Goal: Entertainment & Leisure: Consume media (video, audio)

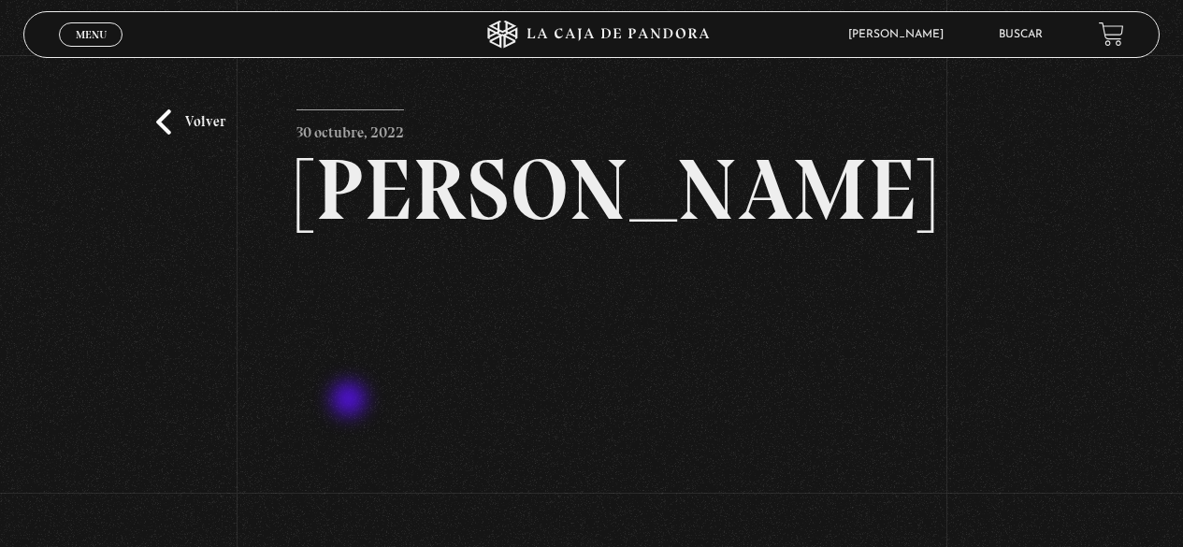
scroll to position [187, 0]
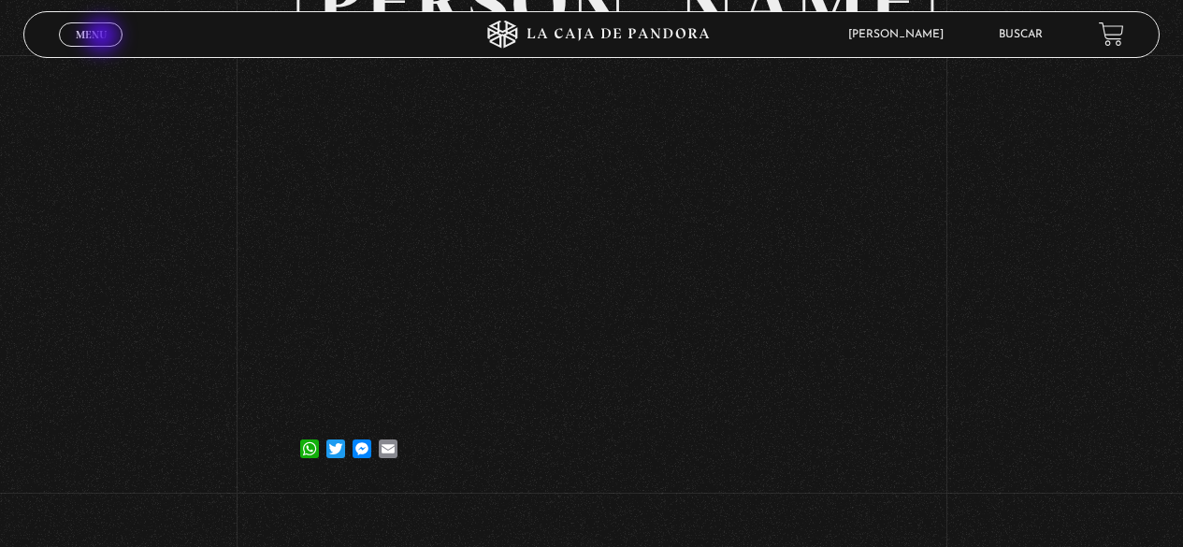
click at [104, 37] on span "Menu" at bounding box center [91, 34] width 31 height 11
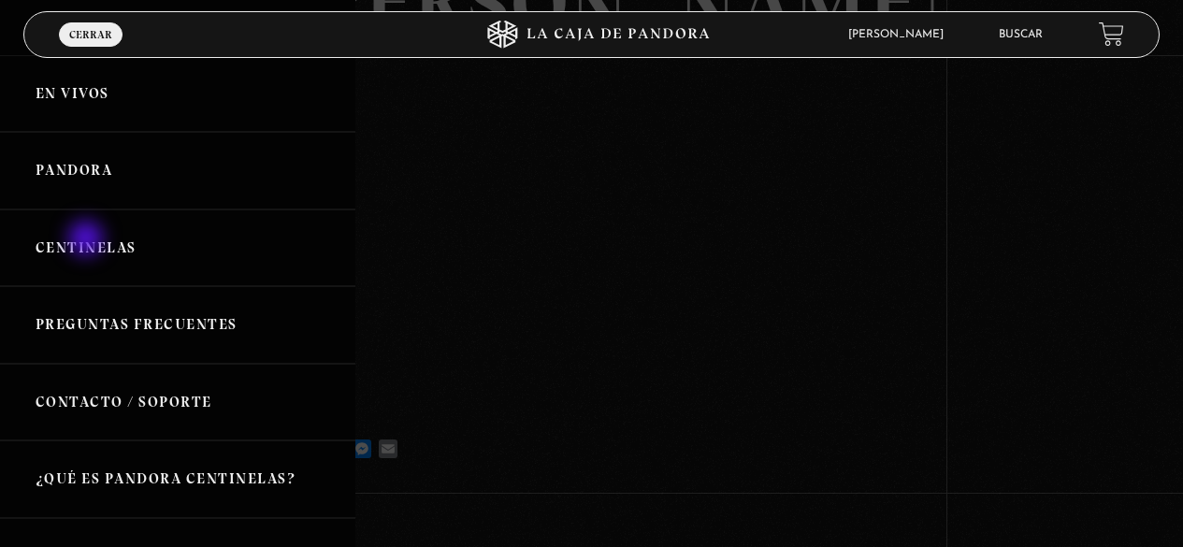
click at [88, 240] on link "Centinelas" at bounding box center [177, 249] width 355 height 78
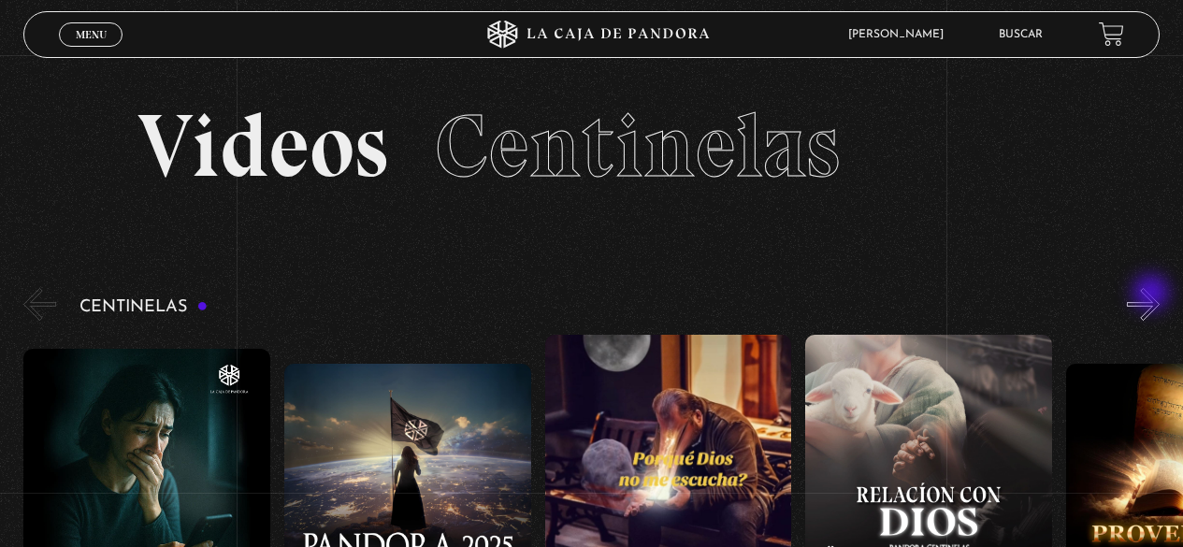
click at [1153, 295] on button "»" at bounding box center [1143, 304] width 33 height 33
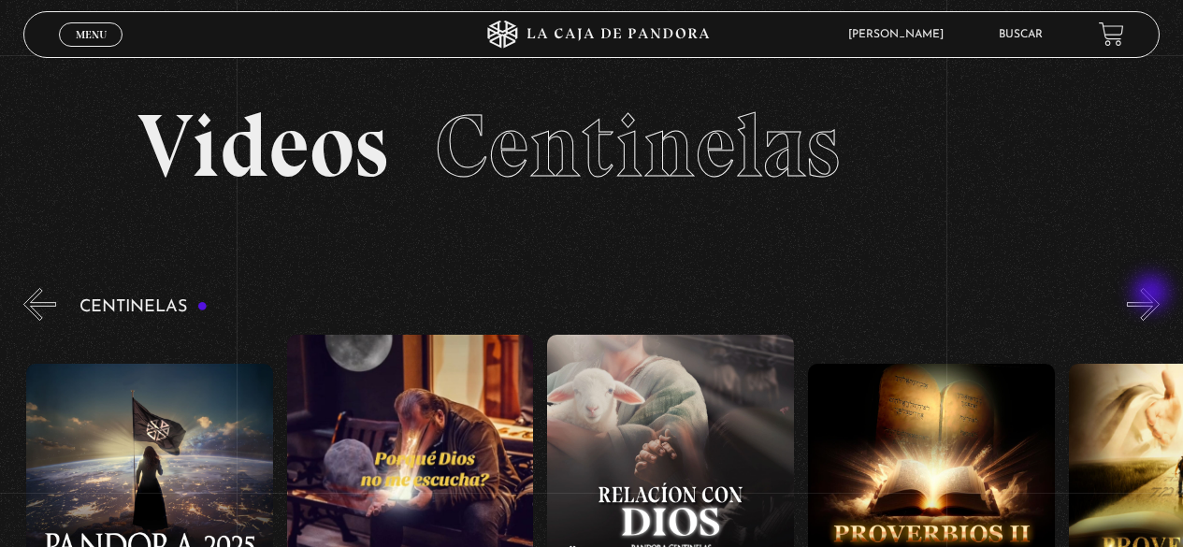
click at [1153, 295] on button "»" at bounding box center [1143, 304] width 33 height 33
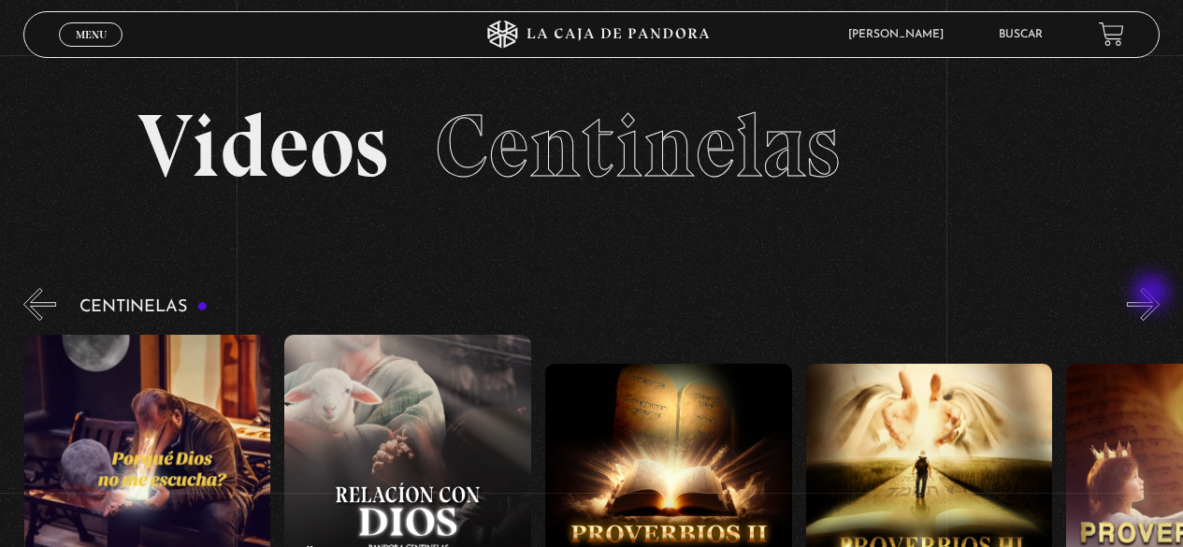
click at [1153, 295] on button "»" at bounding box center [1143, 304] width 33 height 33
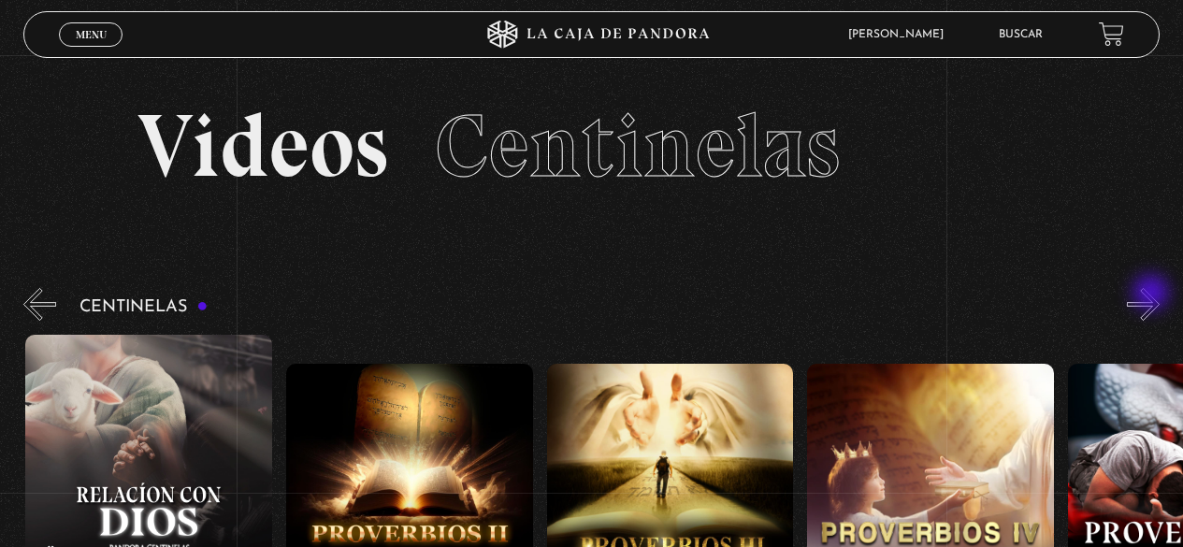
click at [1153, 295] on button "»" at bounding box center [1143, 304] width 33 height 33
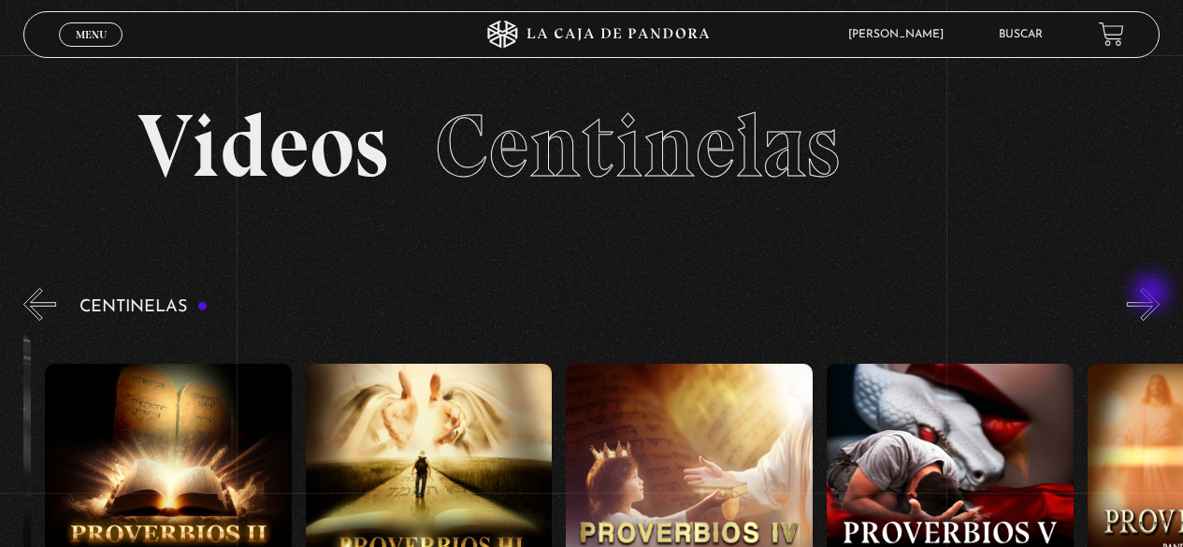
click at [1153, 295] on button "»" at bounding box center [1143, 304] width 33 height 33
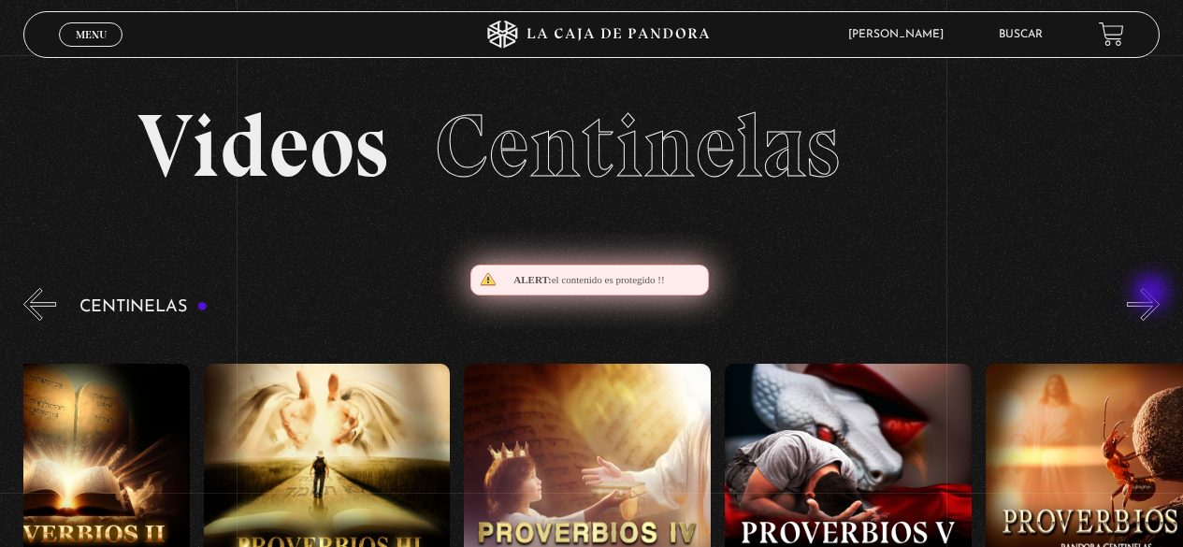
click at [1153, 295] on button "»" at bounding box center [1143, 304] width 33 height 33
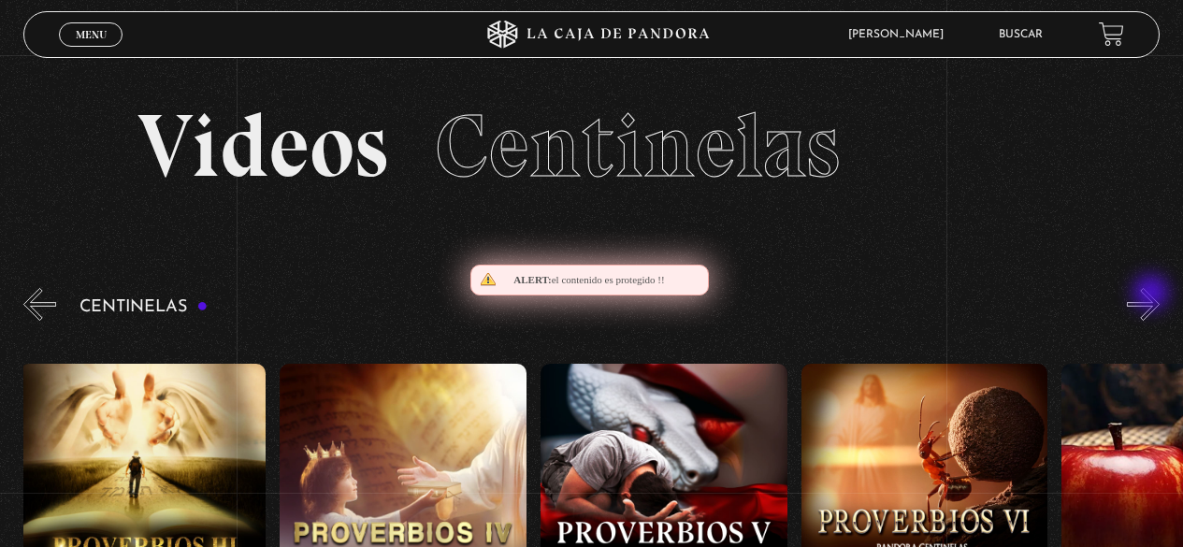
click at [1153, 295] on button "»" at bounding box center [1143, 304] width 33 height 33
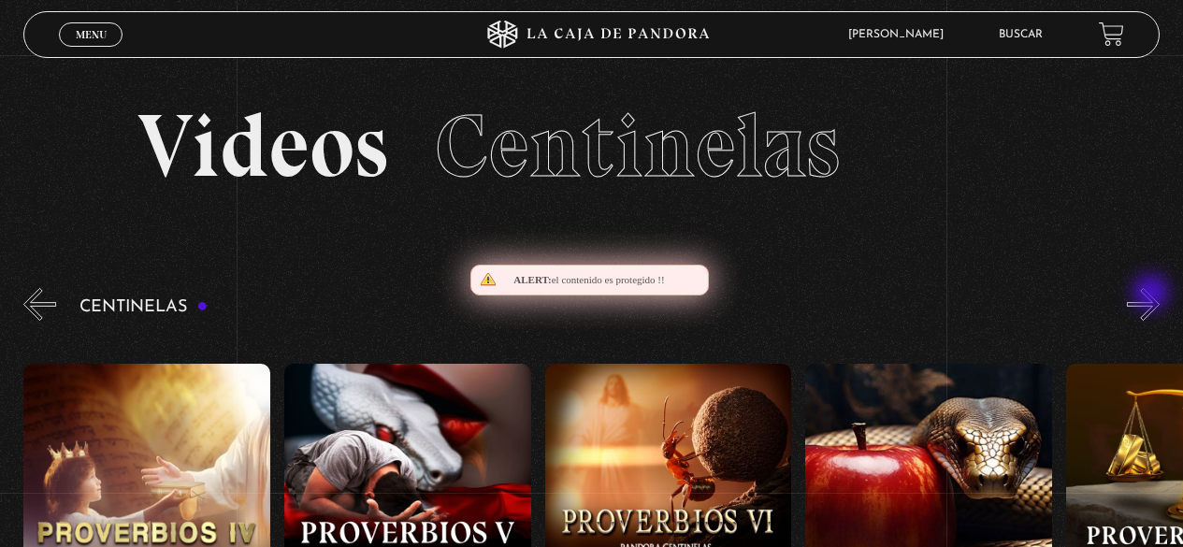
click at [1153, 295] on button "»" at bounding box center [1143, 304] width 33 height 33
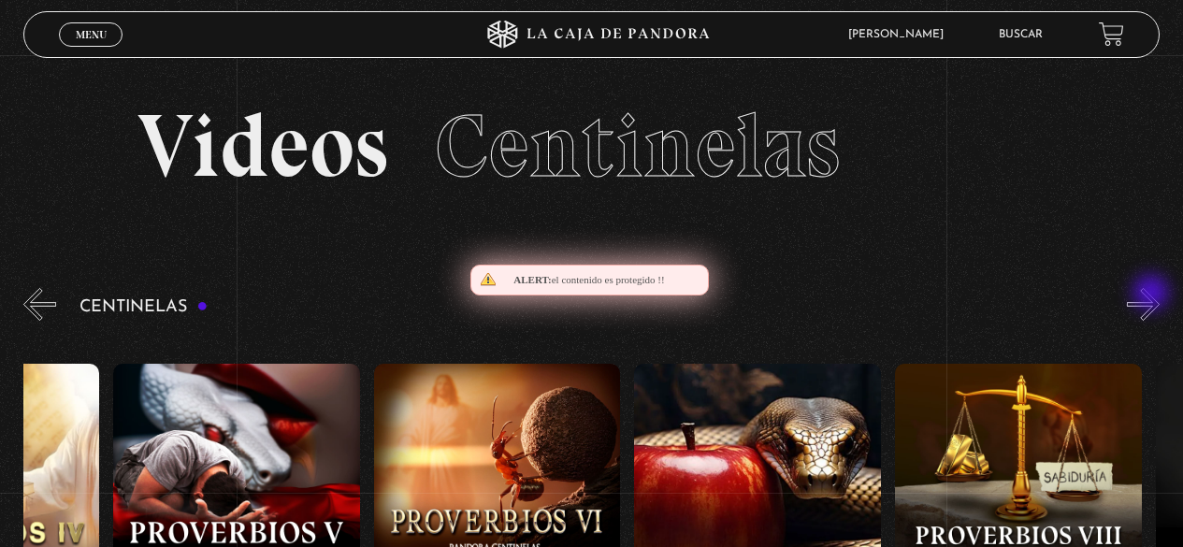
click at [1153, 295] on button "»" at bounding box center [1143, 304] width 33 height 33
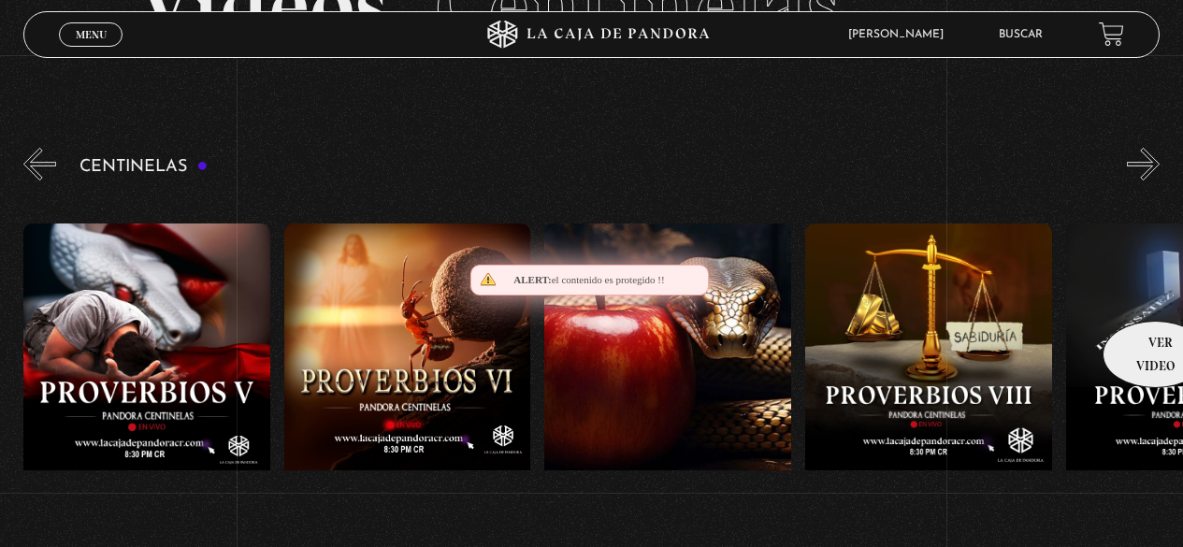
scroll to position [187, 0]
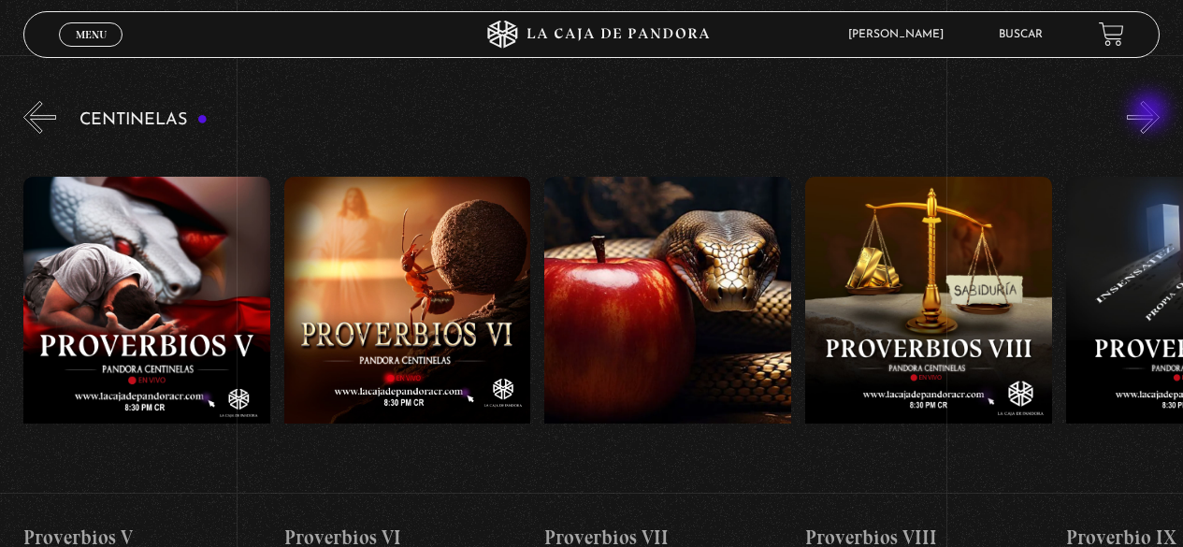
click at [1152, 113] on button "»" at bounding box center [1143, 117] width 33 height 33
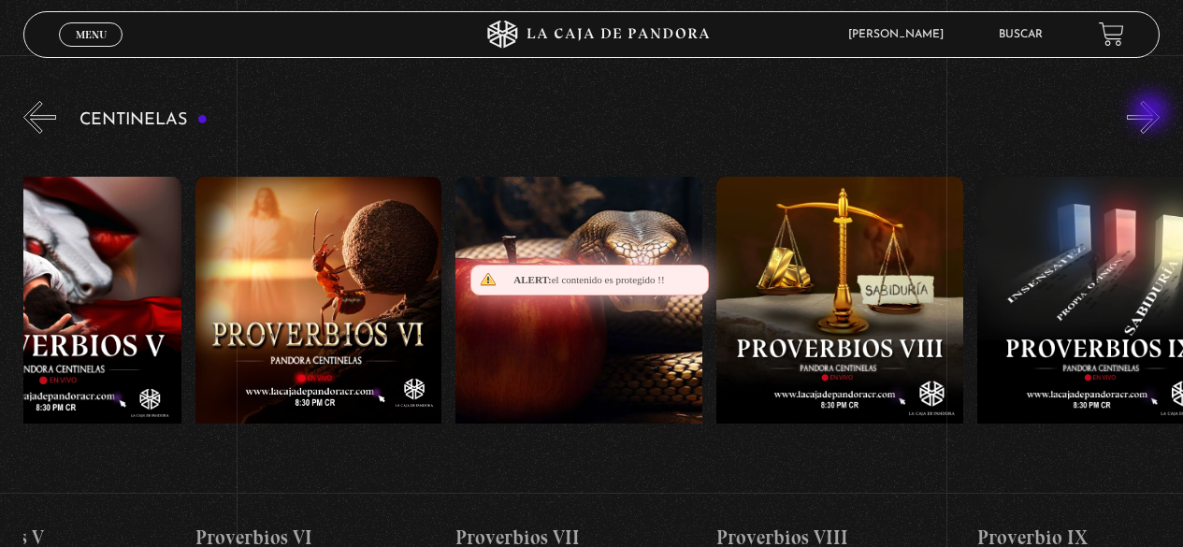
click at [1152, 113] on button "»" at bounding box center [1143, 117] width 33 height 33
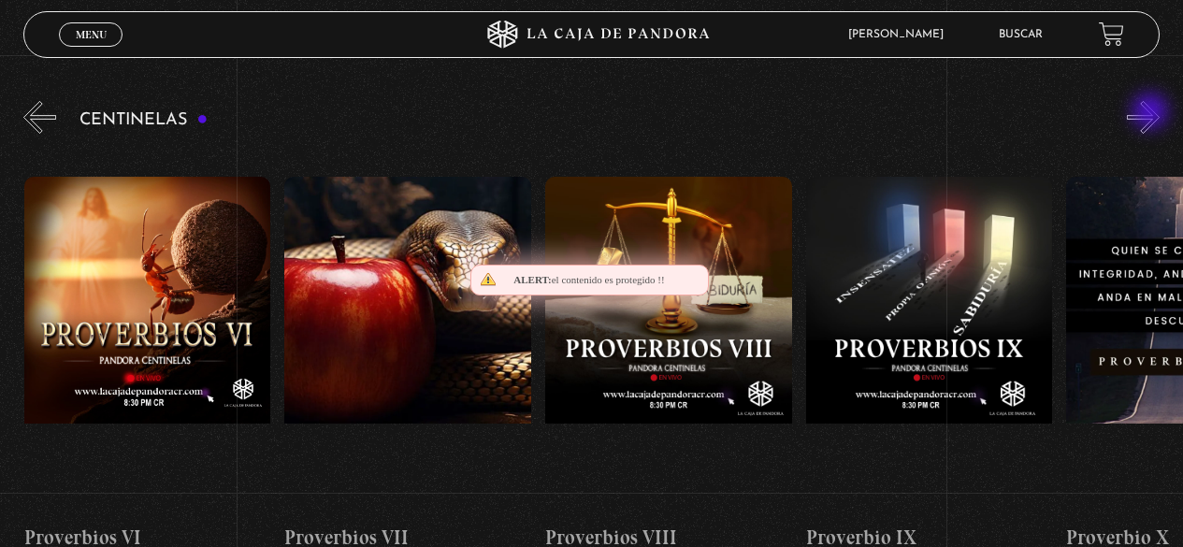
click at [1152, 113] on button "»" at bounding box center [1143, 117] width 33 height 33
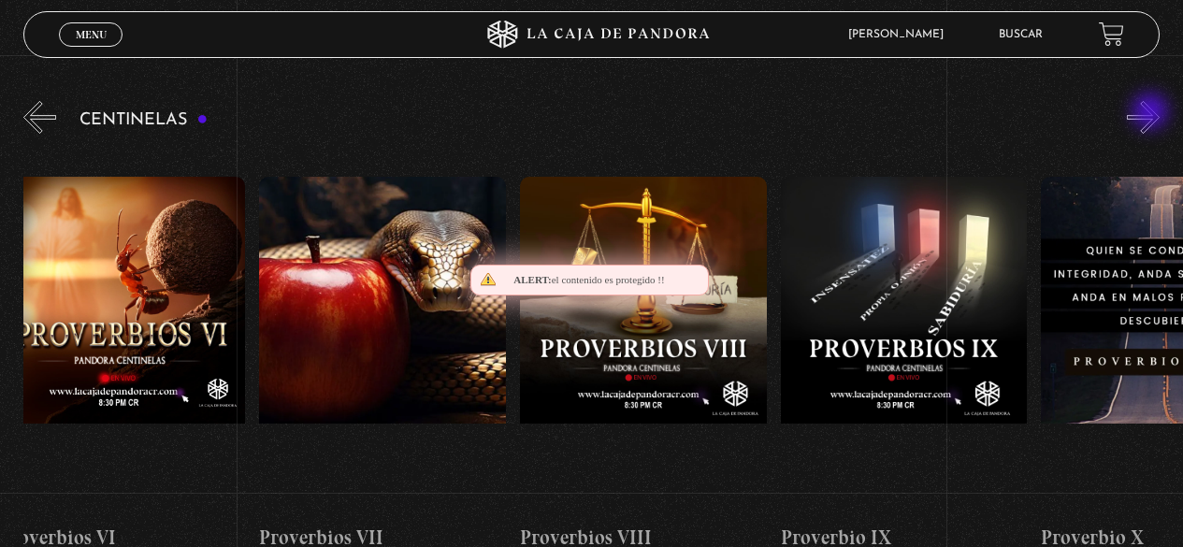
click at [1152, 113] on button "»" at bounding box center [1143, 117] width 33 height 33
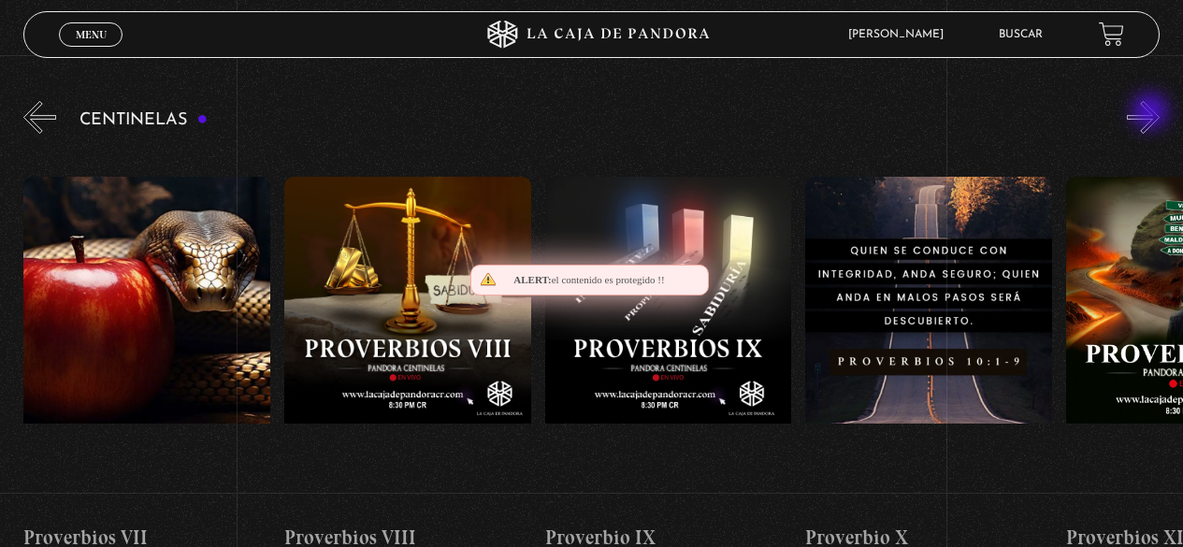
click at [1152, 113] on button "»" at bounding box center [1143, 117] width 33 height 33
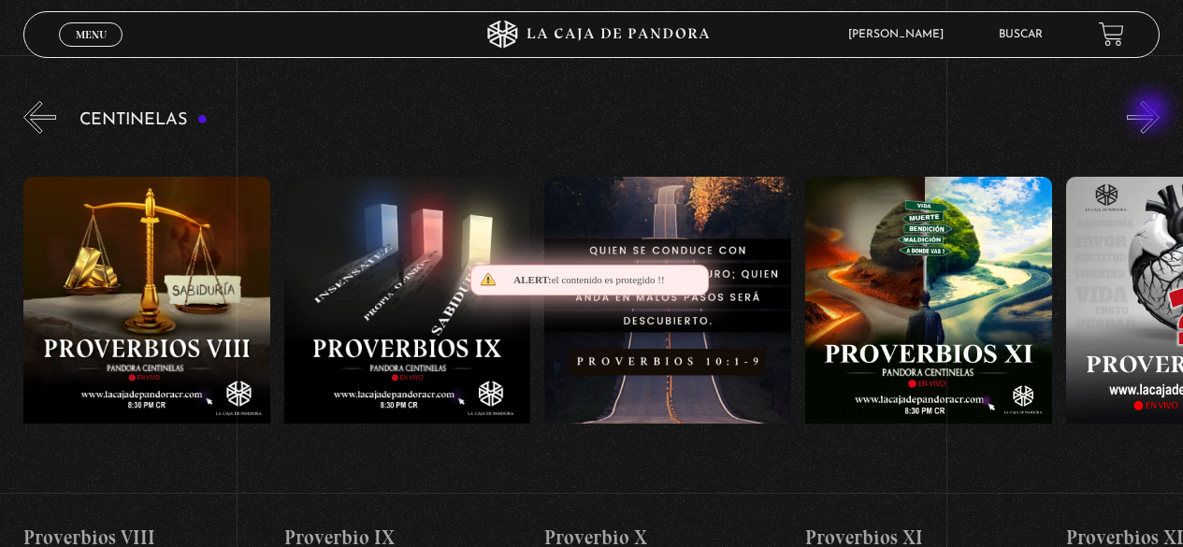
click at [1152, 113] on button "»" at bounding box center [1143, 117] width 33 height 33
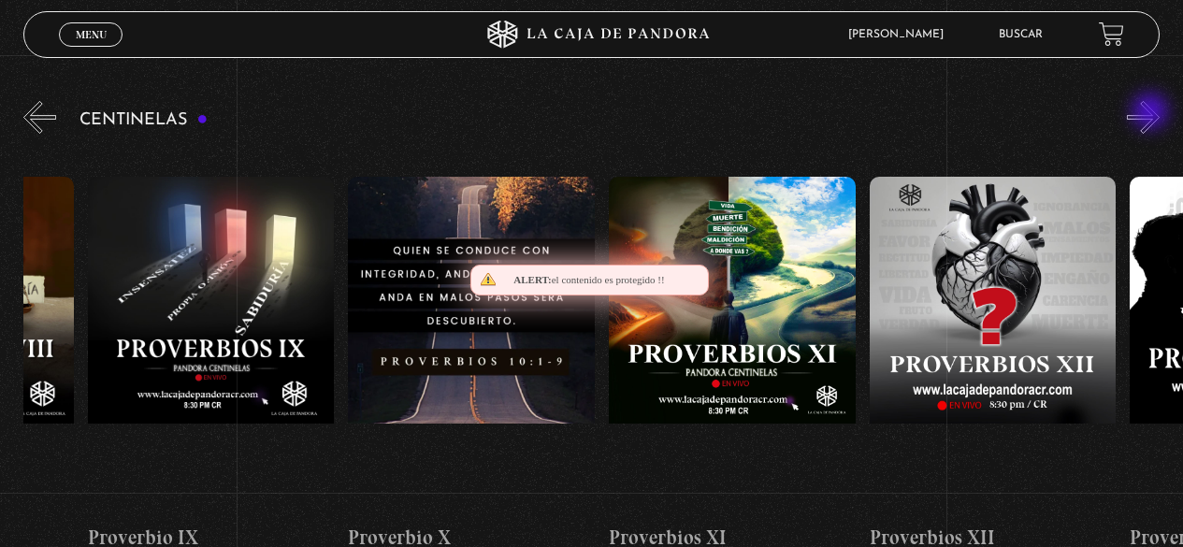
click at [1152, 113] on button "»" at bounding box center [1143, 117] width 33 height 33
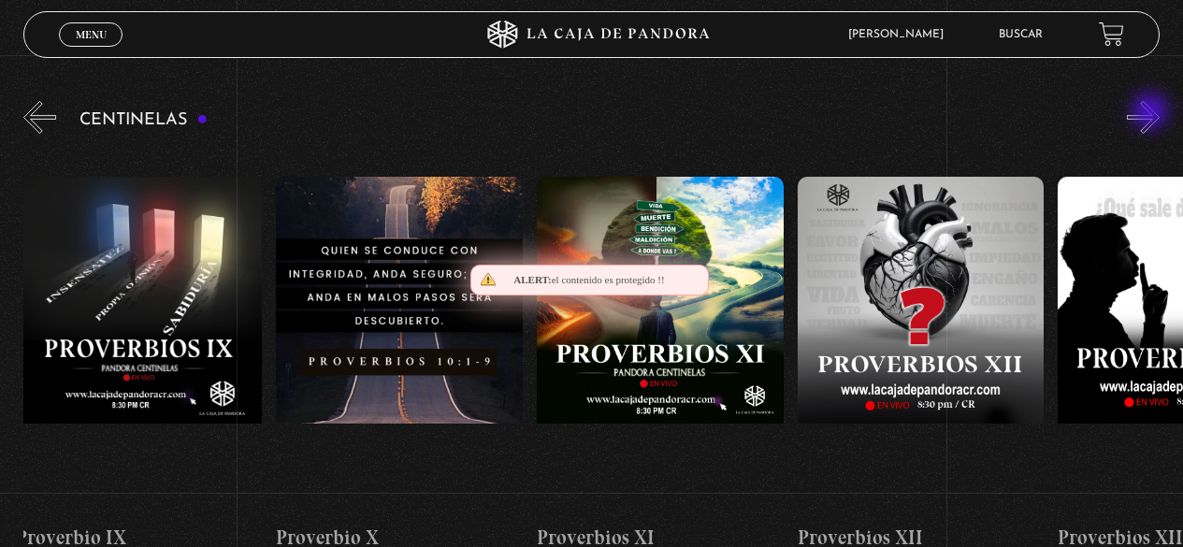
click at [1152, 113] on button "»" at bounding box center [1143, 117] width 33 height 33
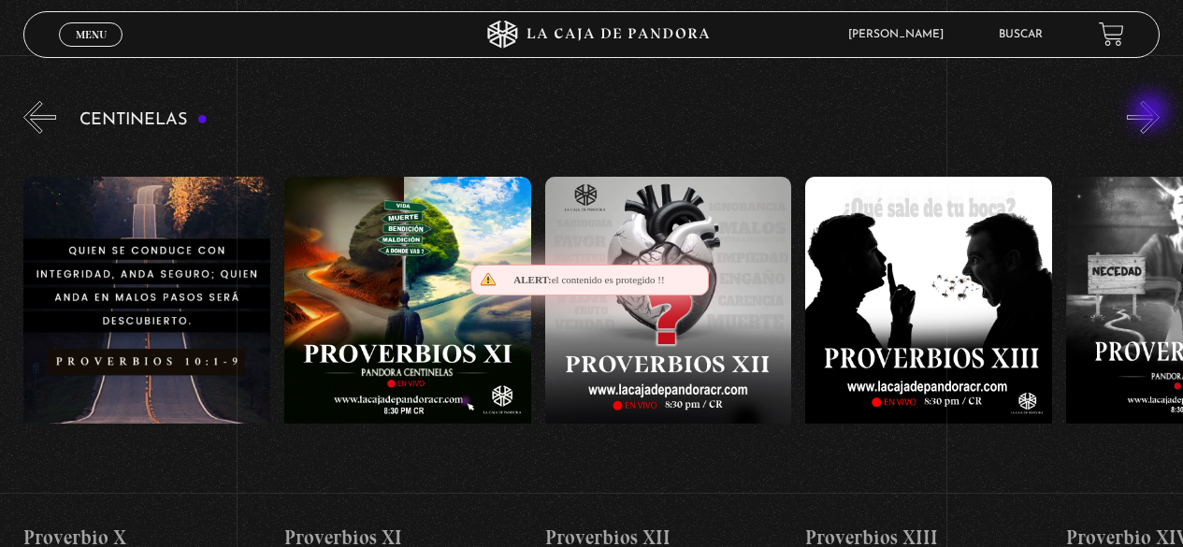
click at [1152, 113] on button "»" at bounding box center [1143, 117] width 33 height 33
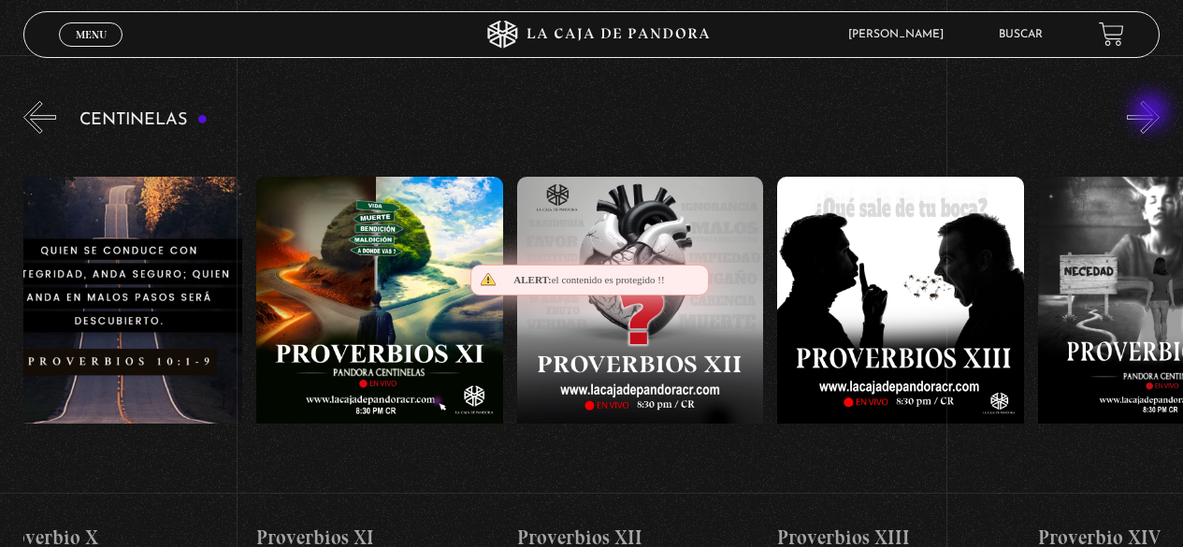
click at [1152, 113] on button "»" at bounding box center [1143, 117] width 33 height 33
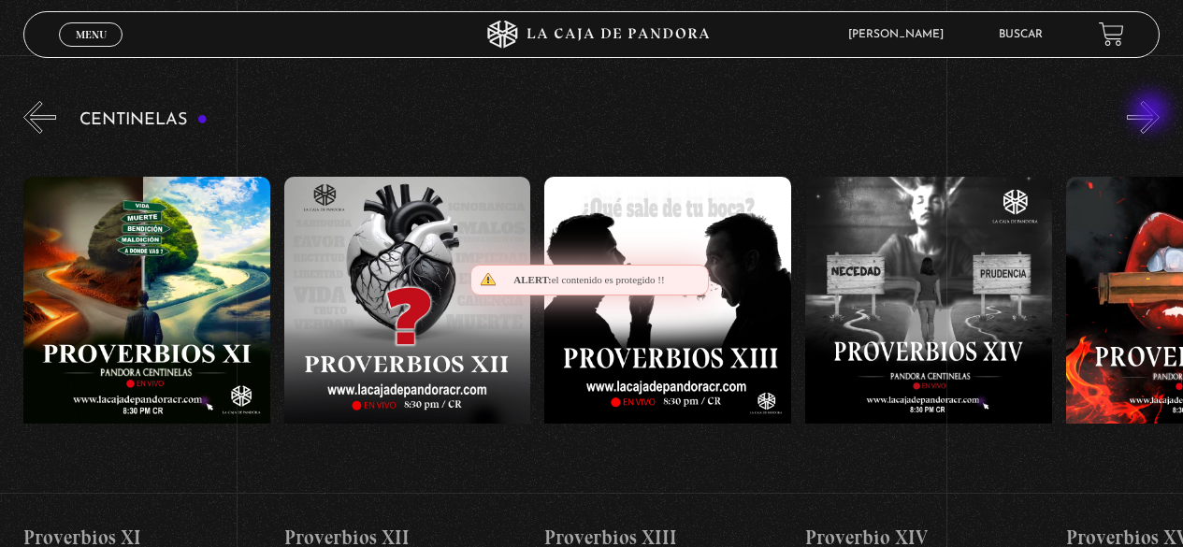
click at [1152, 113] on button "»" at bounding box center [1143, 117] width 33 height 33
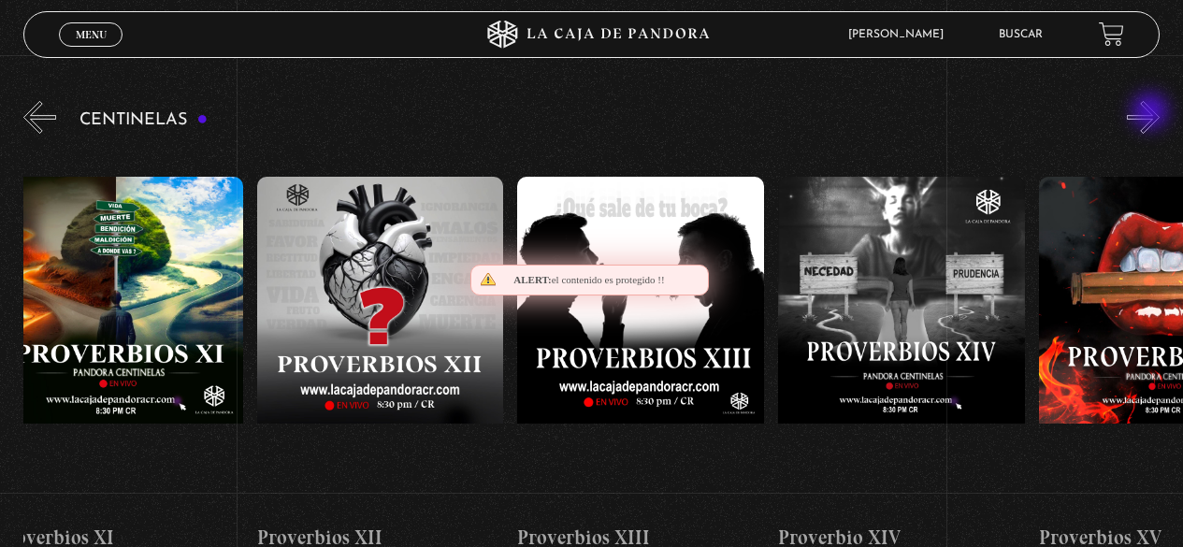
click at [1152, 113] on button "»" at bounding box center [1143, 117] width 33 height 33
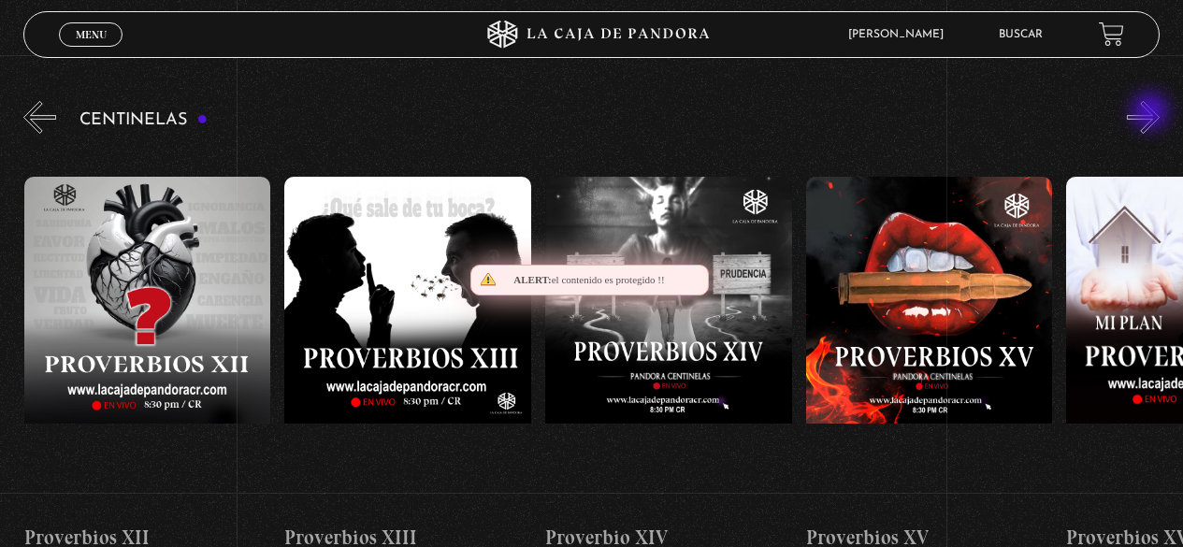
click at [1152, 113] on button "»" at bounding box center [1143, 117] width 33 height 33
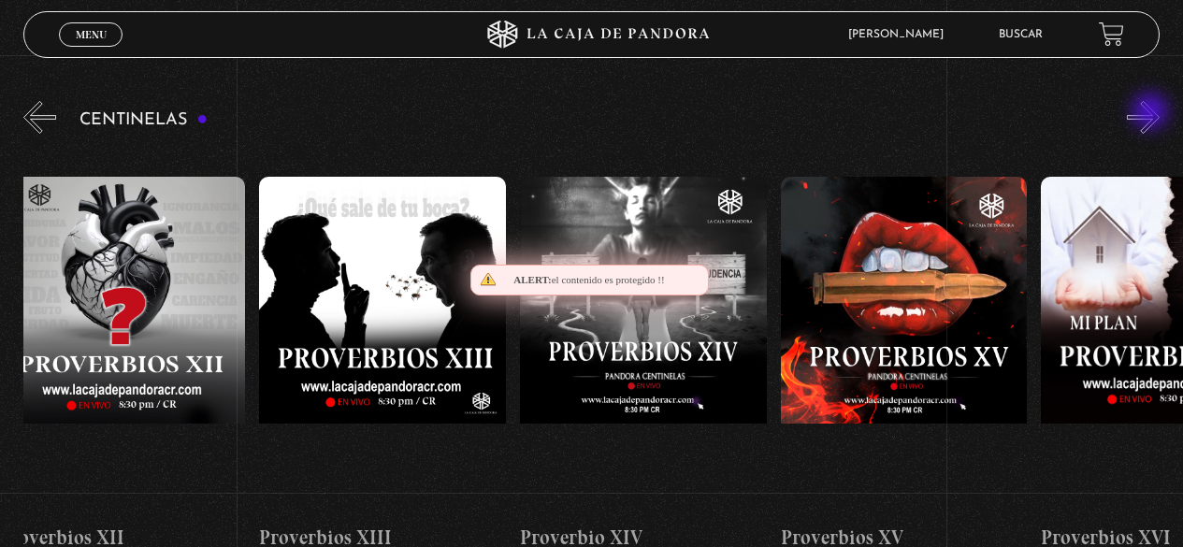
click at [1152, 113] on button "»" at bounding box center [1143, 117] width 33 height 33
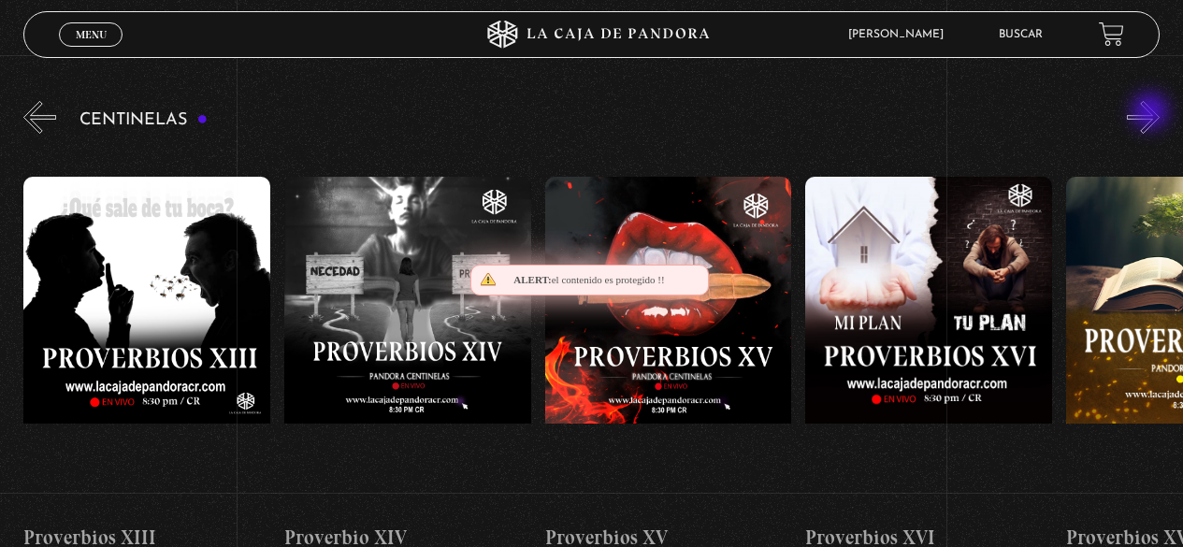
click at [1152, 113] on button "»" at bounding box center [1143, 117] width 33 height 33
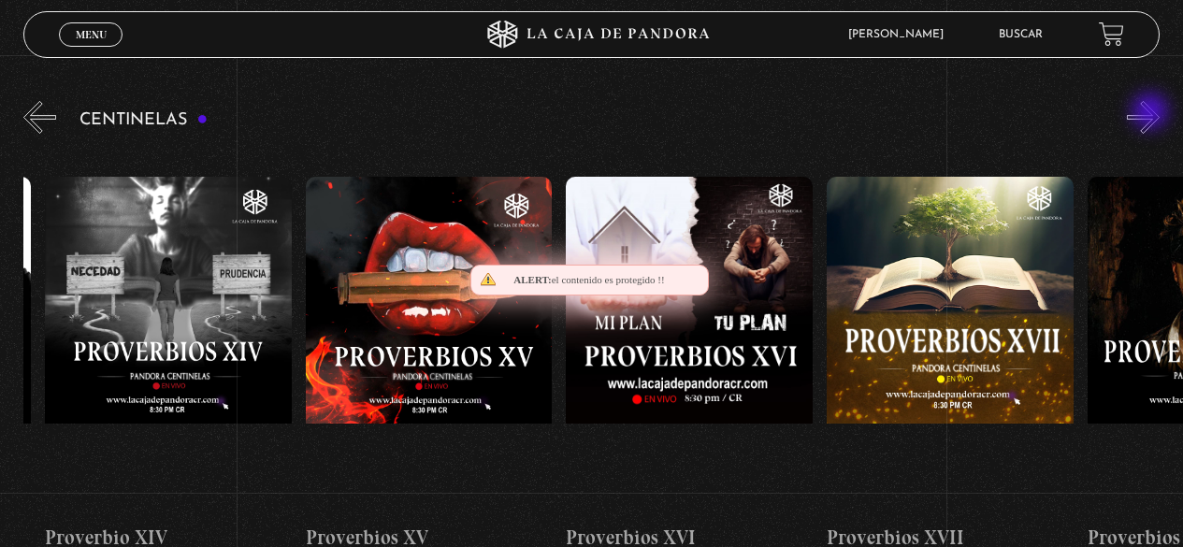
click at [1152, 113] on button "»" at bounding box center [1143, 117] width 33 height 33
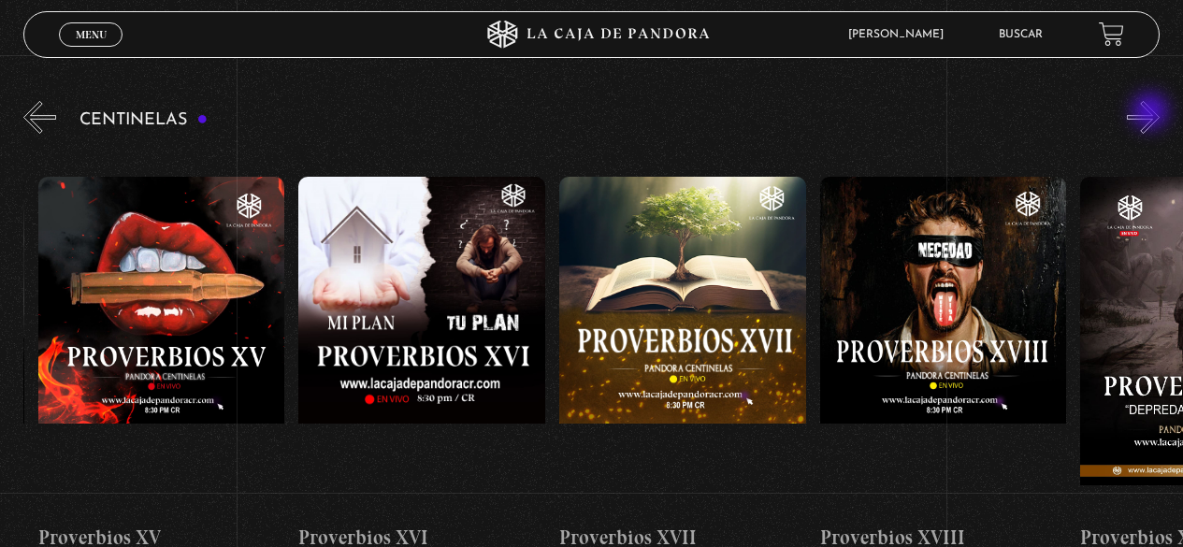
click at [1152, 113] on button "»" at bounding box center [1143, 117] width 33 height 33
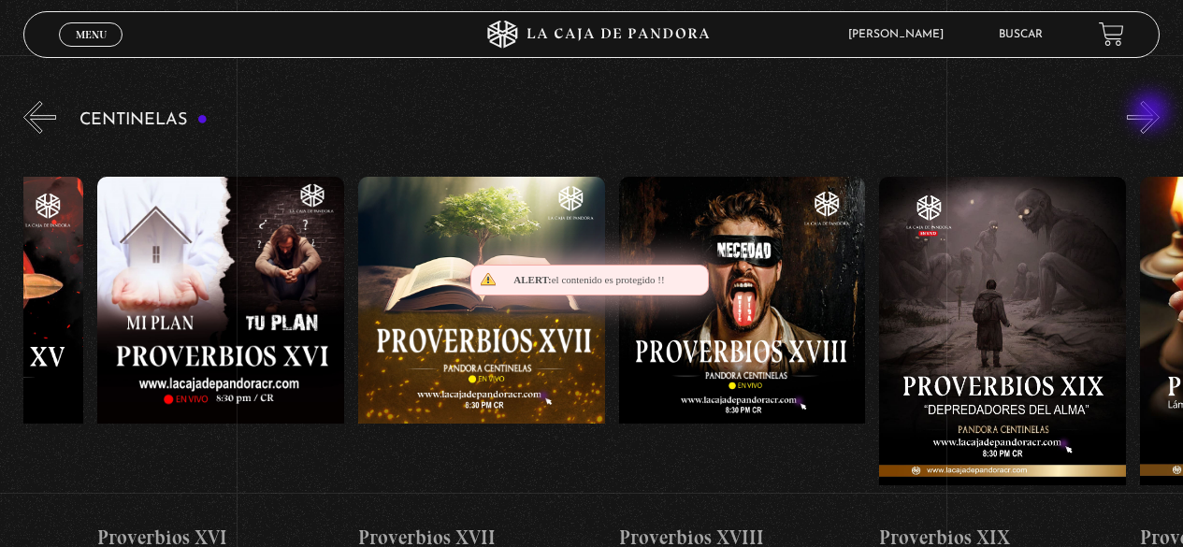
click at [1152, 113] on button "»" at bounding box center [1143, 117] width 33 height 33
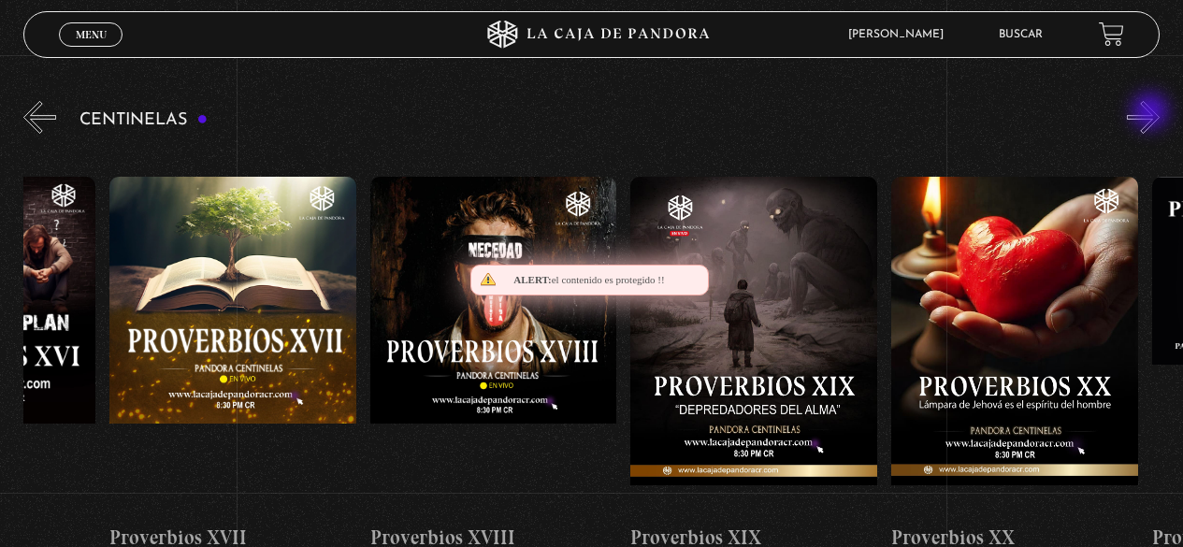
click at [1152, 113] on button "»" at bounding box center [1143, 117] width 33 height 33
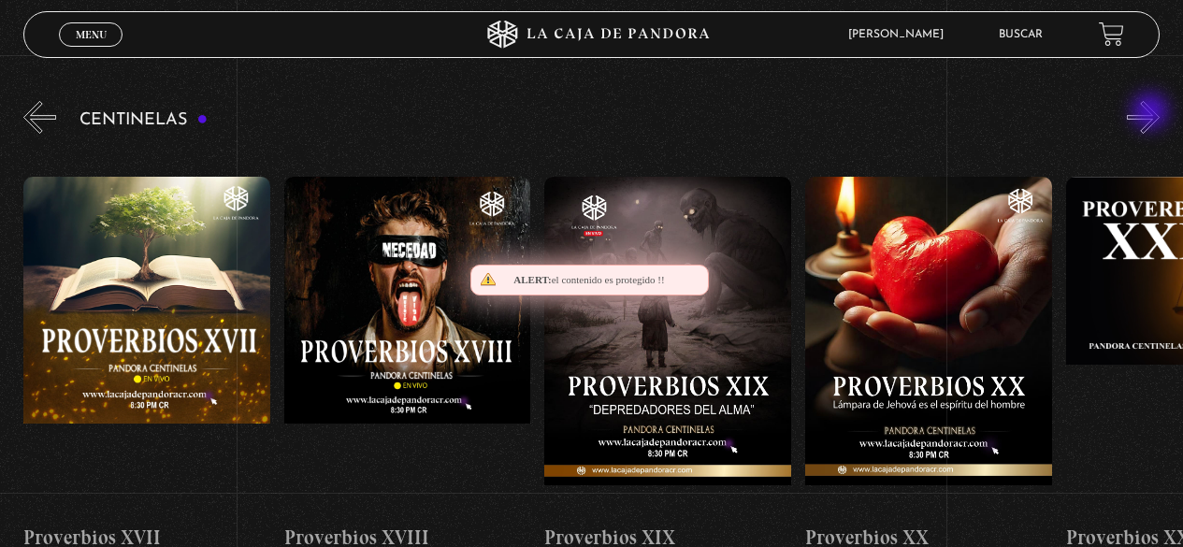
click at [1152, 113] on button "»" at bounding box center [1143, 117] width 33 height 33
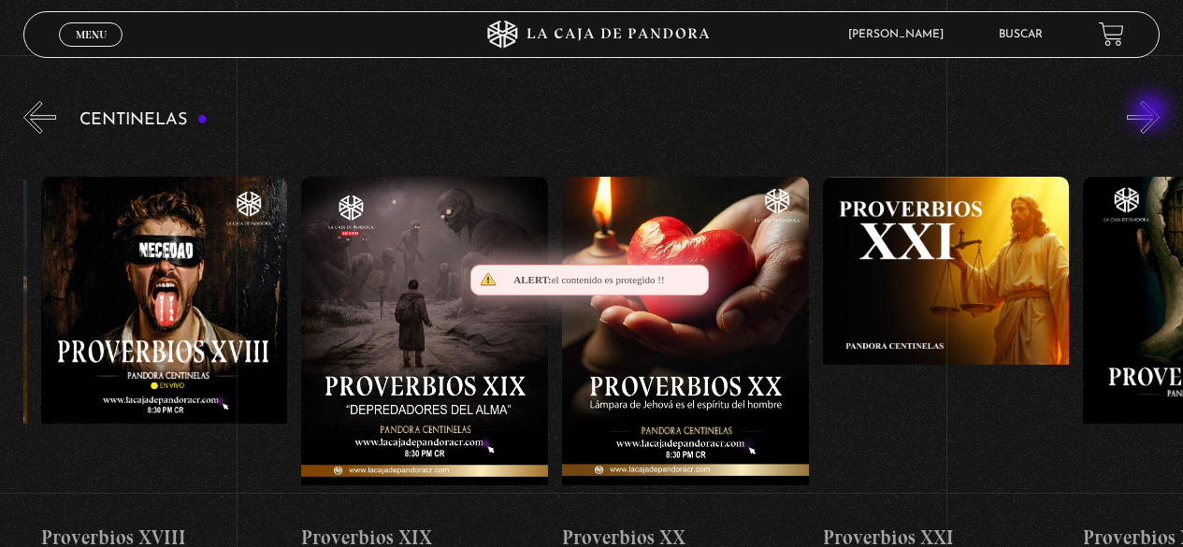
click at [1152, 113] on button "»" at bounding box center [1143, 117] width 33 height 33
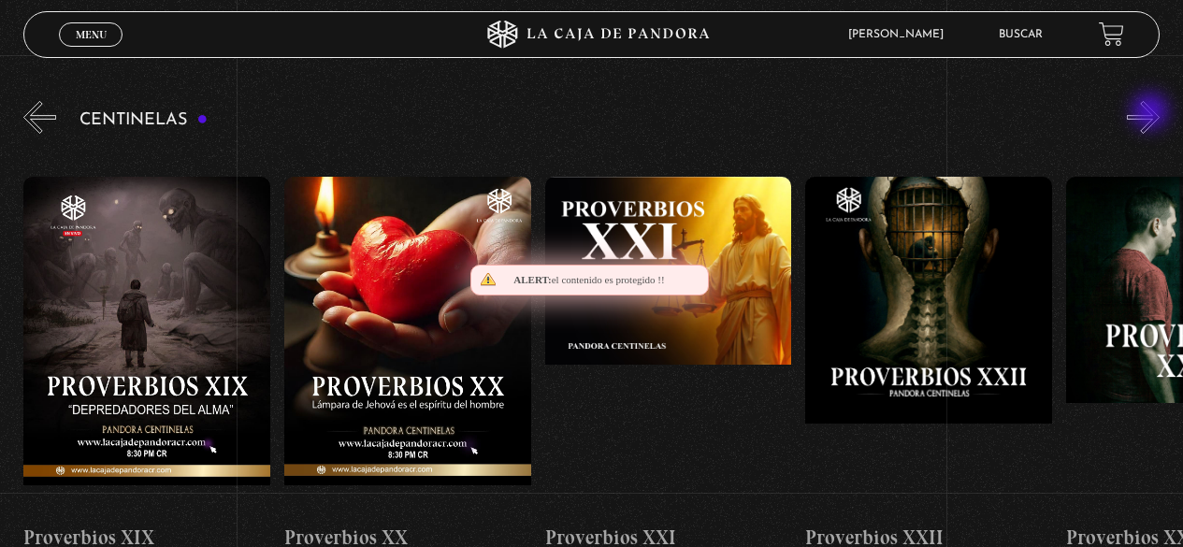
click at [1152, 113] on button "»" at bounding box center [1143, 117] width 33 height 33
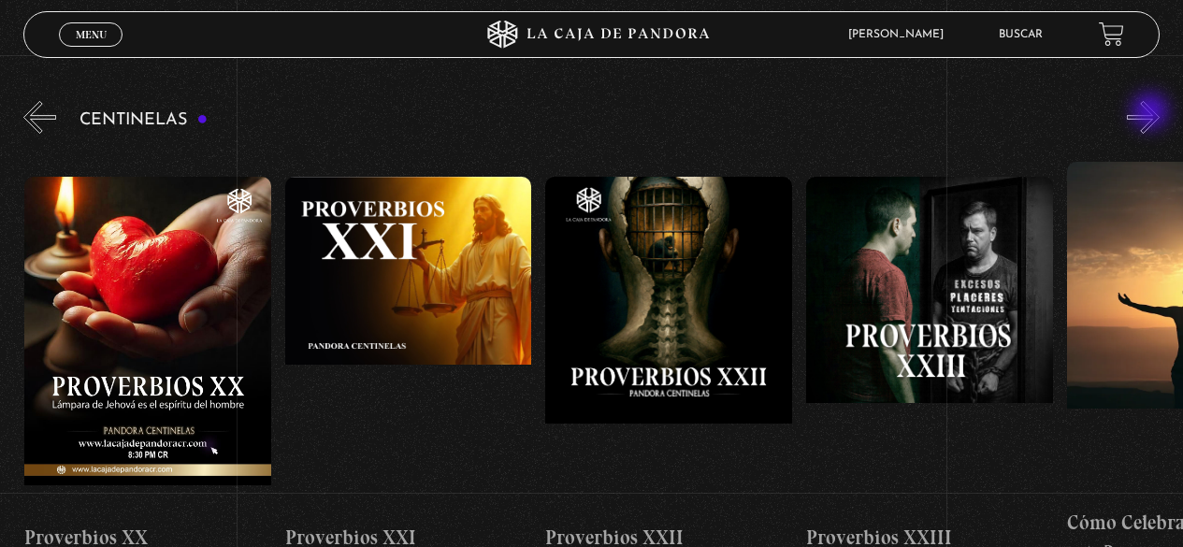
click at [1152, 113] on button "»" at bounding box center [1143, 117] width 33 height 33
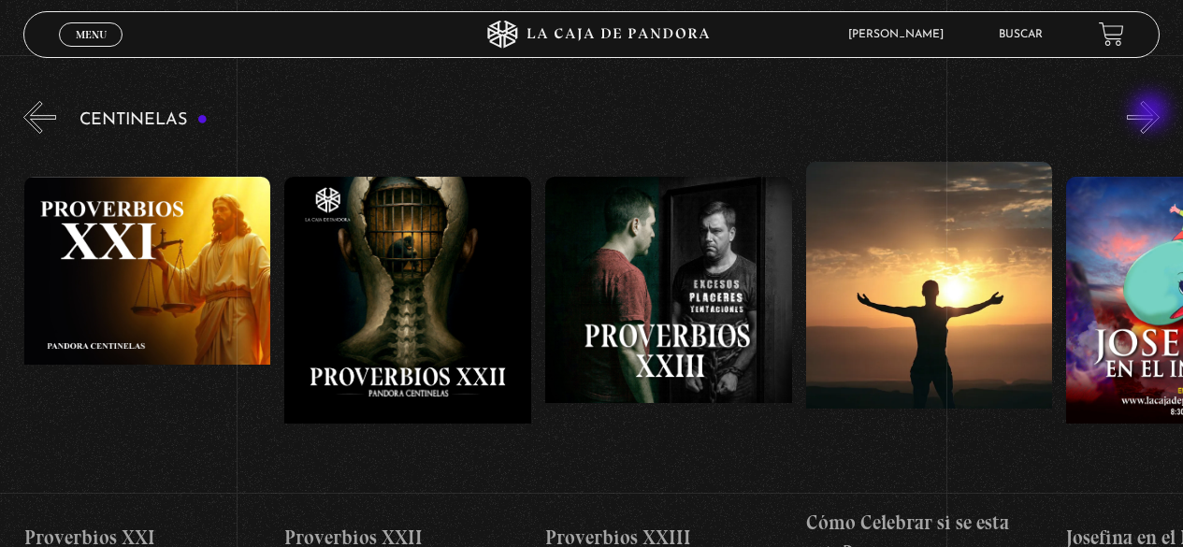
click at [1152, 113] on button "»" at bounding box center [1143, 117] width 33 height 33
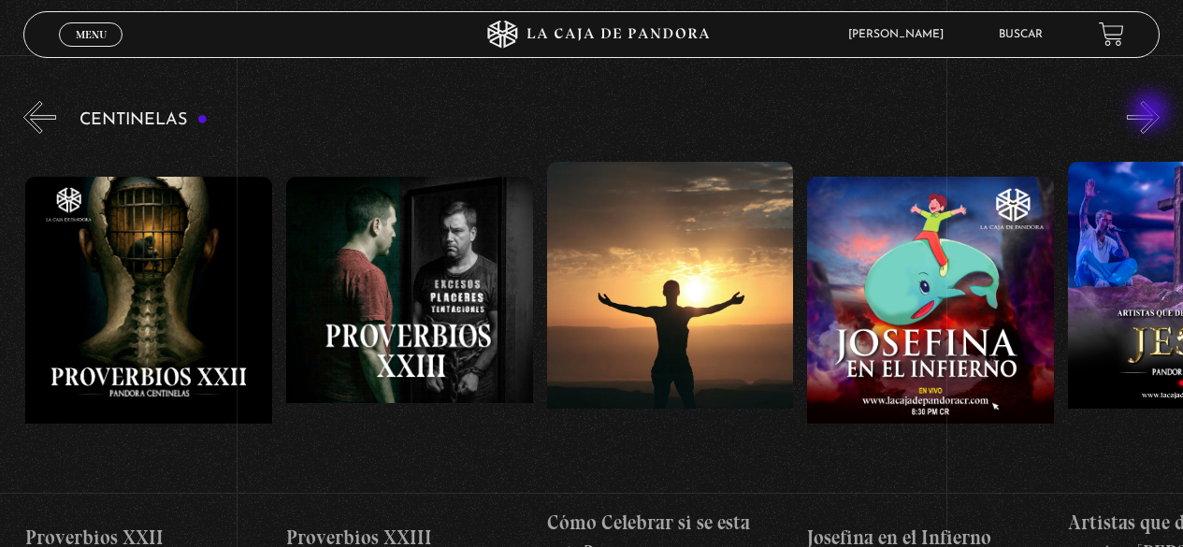
click at [1152, 113] on button "»" at bounding box center [1143, 117] width 33 height 33
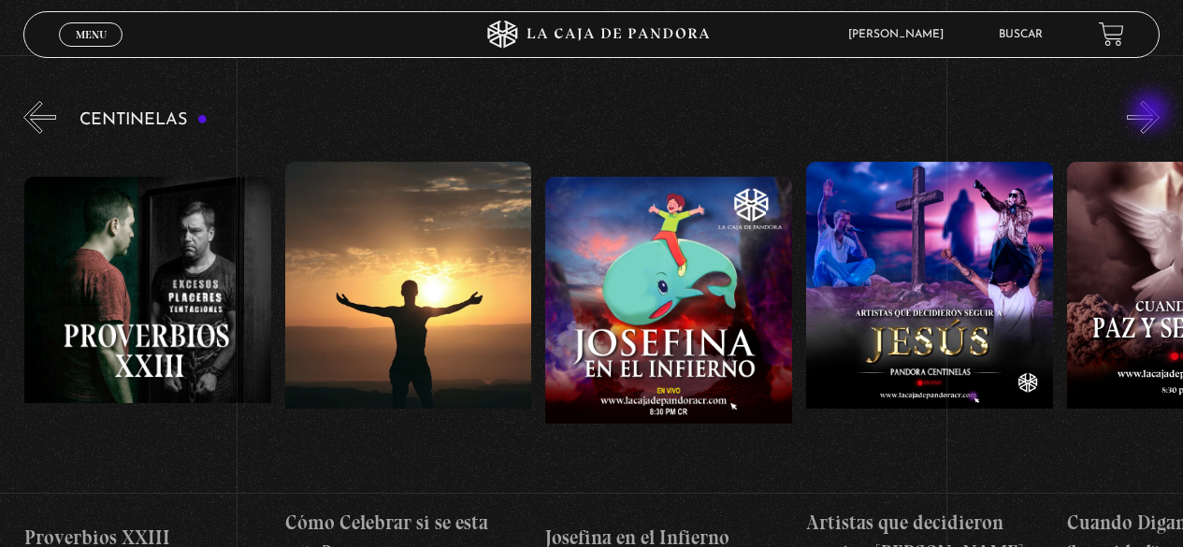
scroll to position [0, 6516]
click at [1152, 113] on button "»" at bounding box center [1143, 117] width 33 height 33
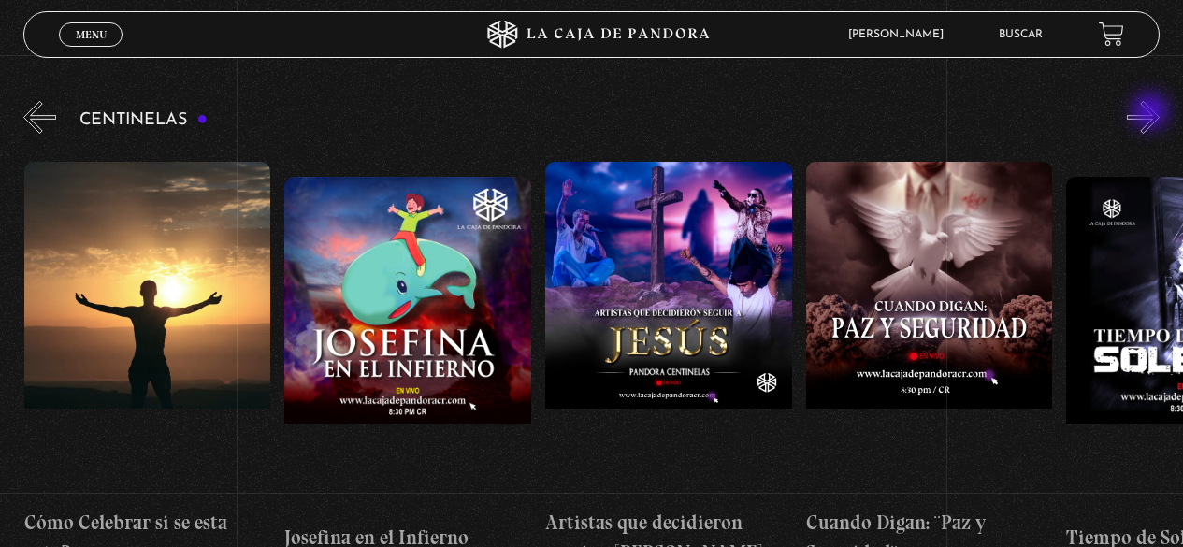
click at [1152, 113] on button "»" at bounding box center [1143, 117] width 33 height 33
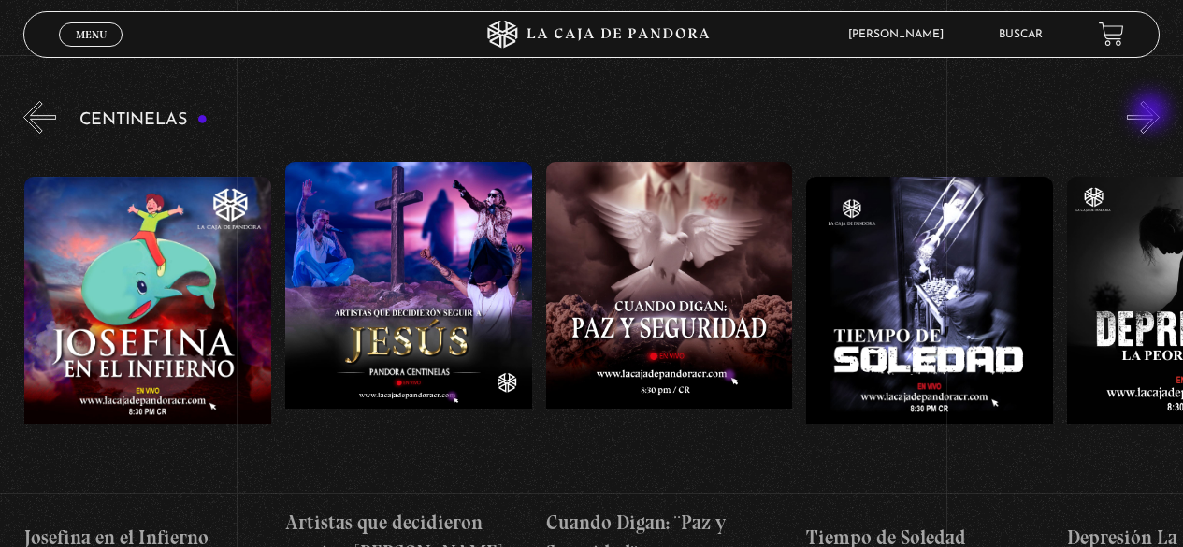
scroll to position [0, 7037]
click at [1152, 113] on button "»" at bounding box center [1143, 117] width 33 height 33
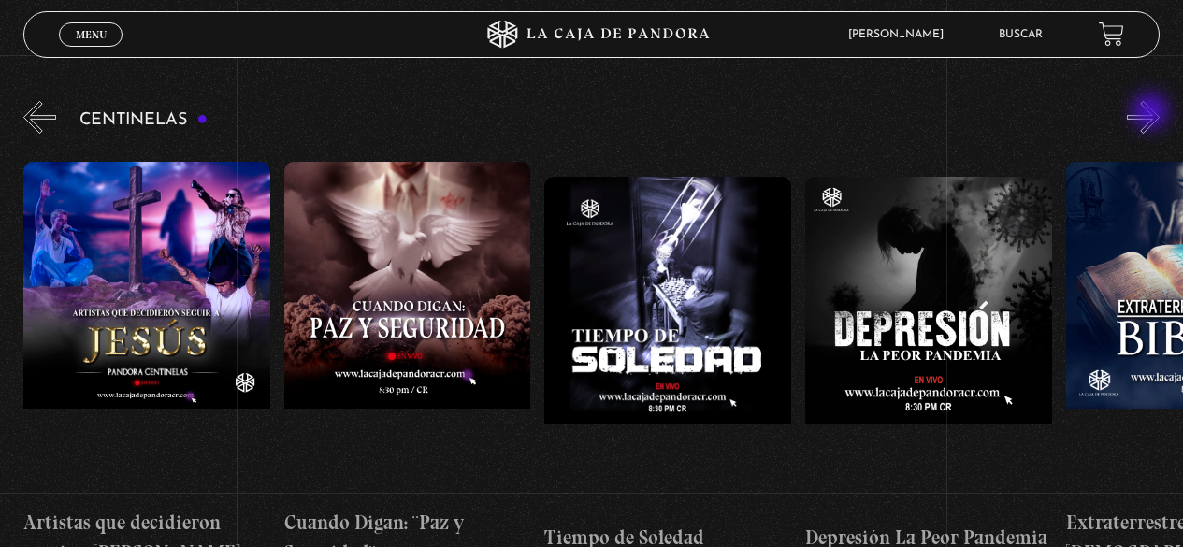
click at [1152, 113] on button "»" at bounding box center [1143, 117] width 33 height 33
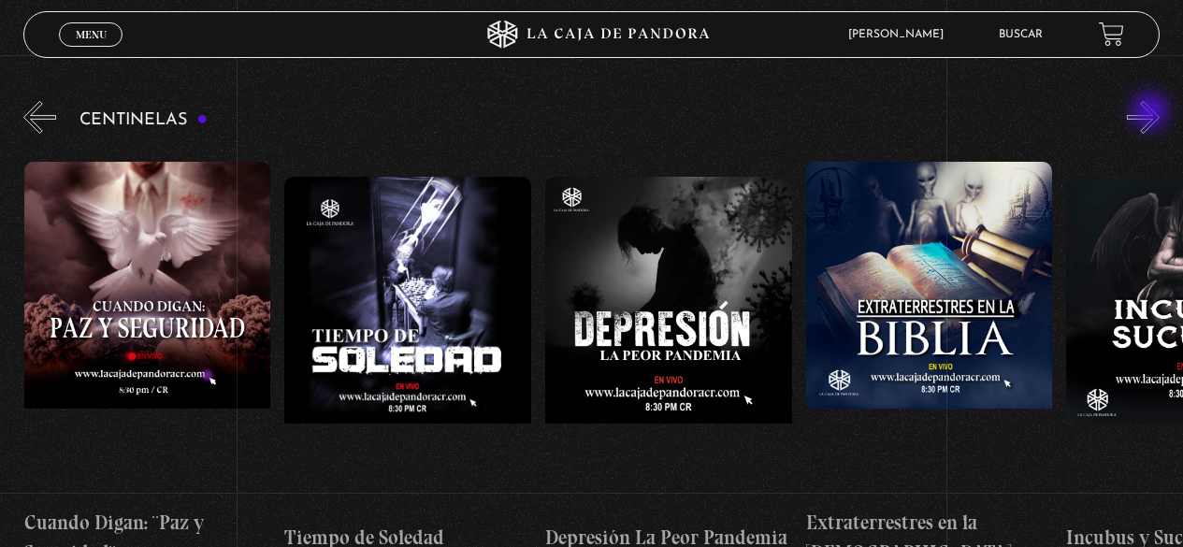
click at [1152, 113] on button "»" at bounding box center [1143, 117] width 33 height 33
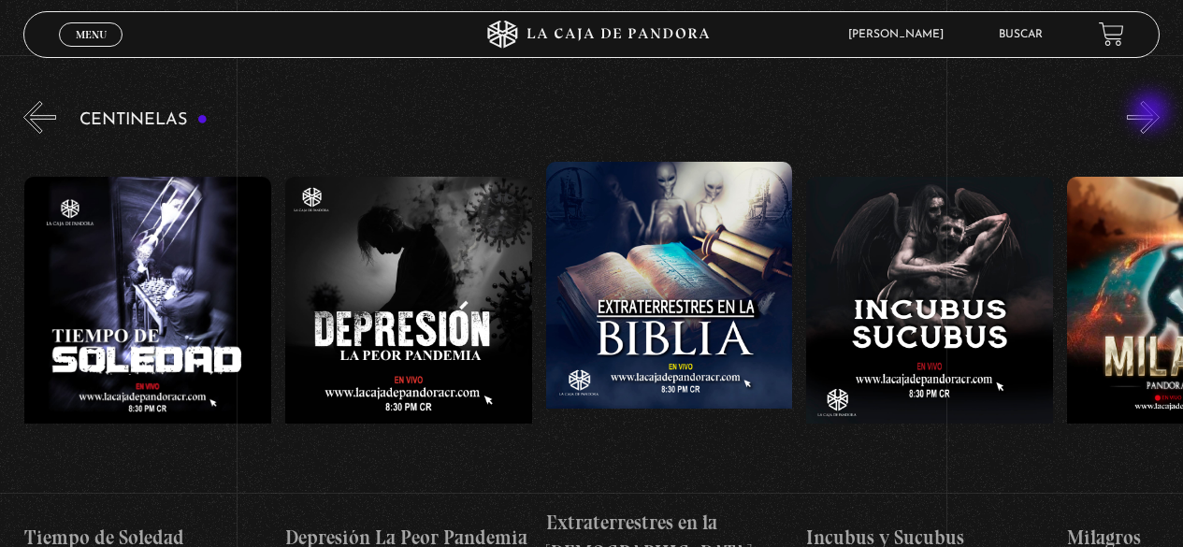
click at [1152, 113] on button "»" at bounding box center [1143, 117] width 33 height 33
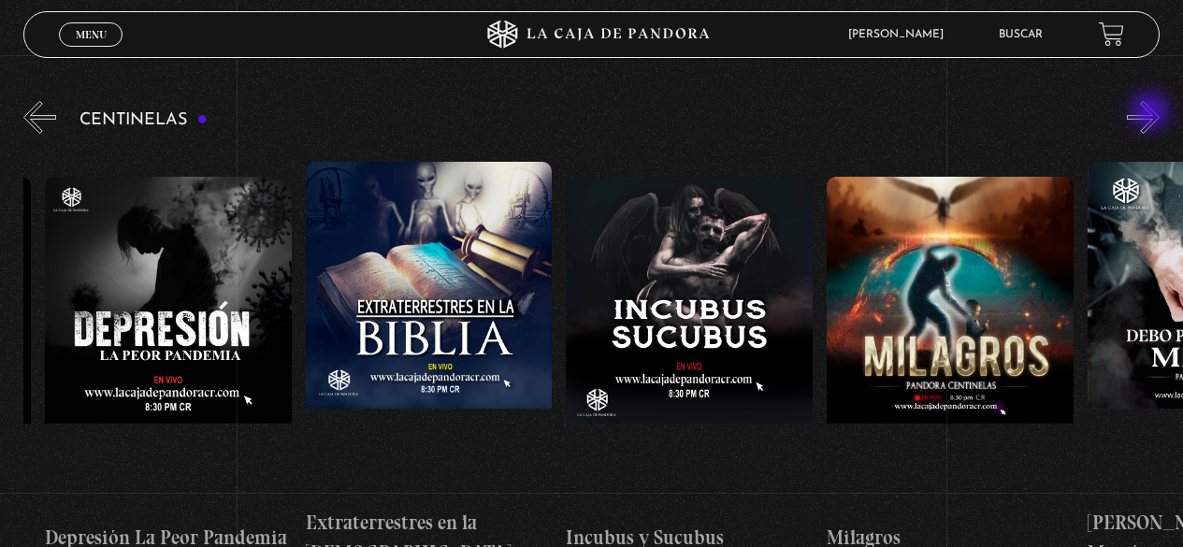
click at [1152, 113] on button "»" at bounding box center [1143, 117] width 33 height 33
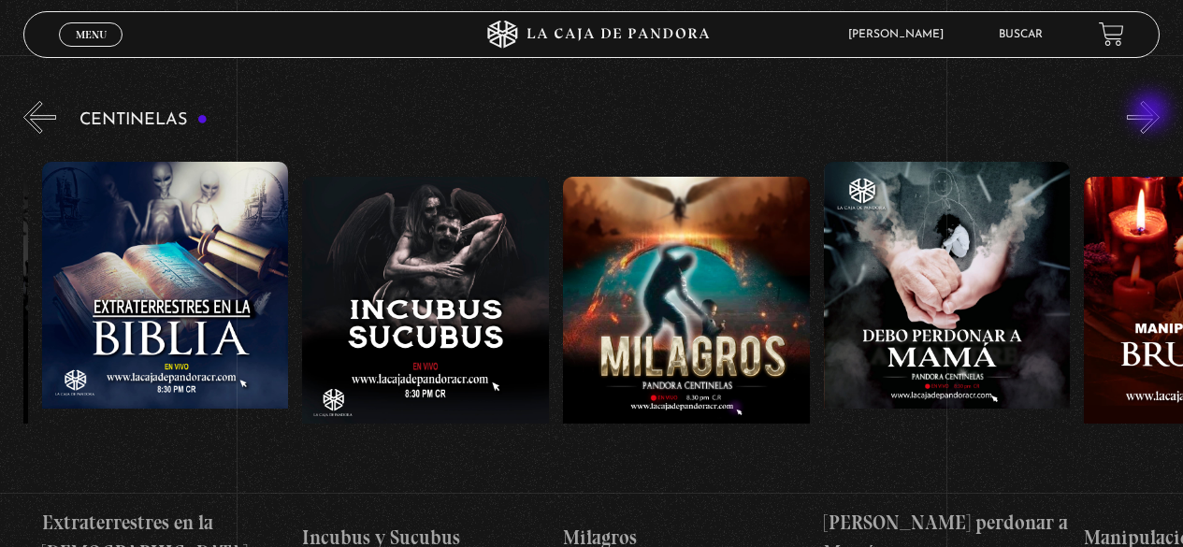
click at [1152, 113] on button "»" at bounding box center [1143, 117] width 33 height 33
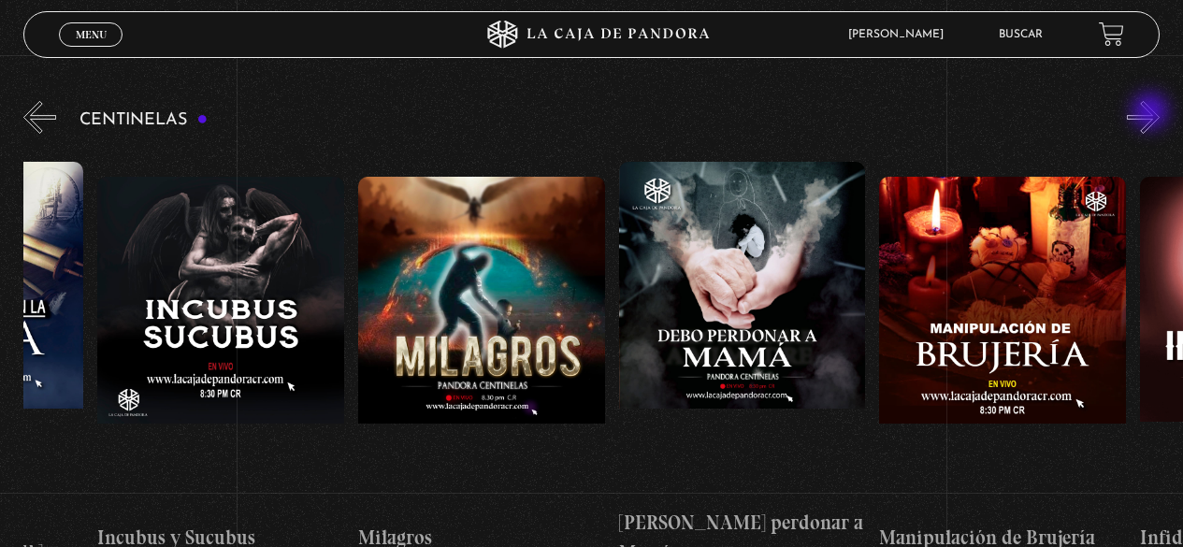
click at [1152, 113] on button "»" at bounding box center [1143, 117] width 33 height 33
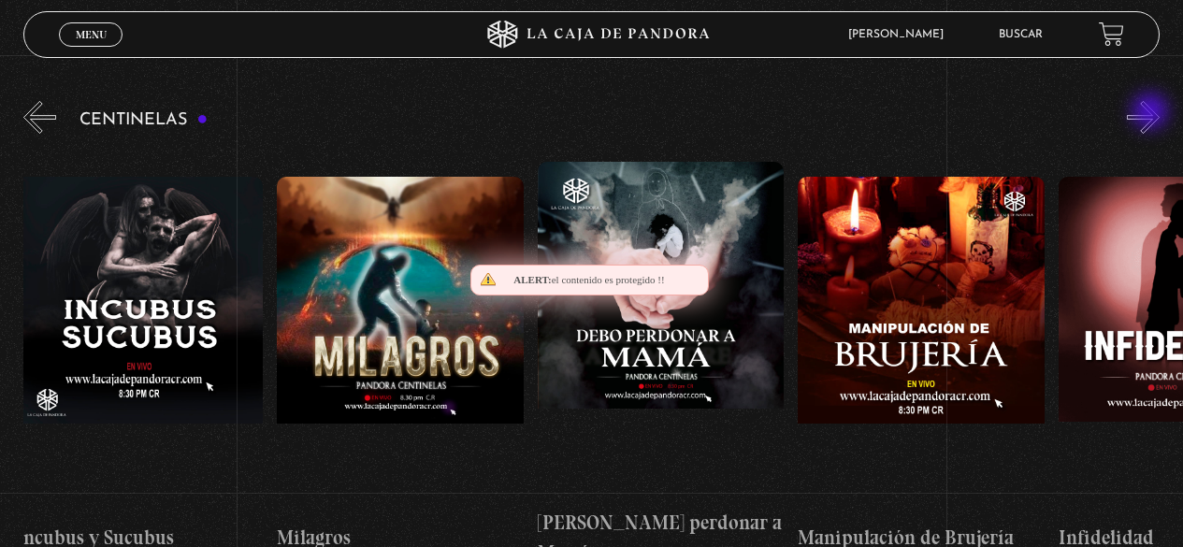
scroll to position [0, 8862]
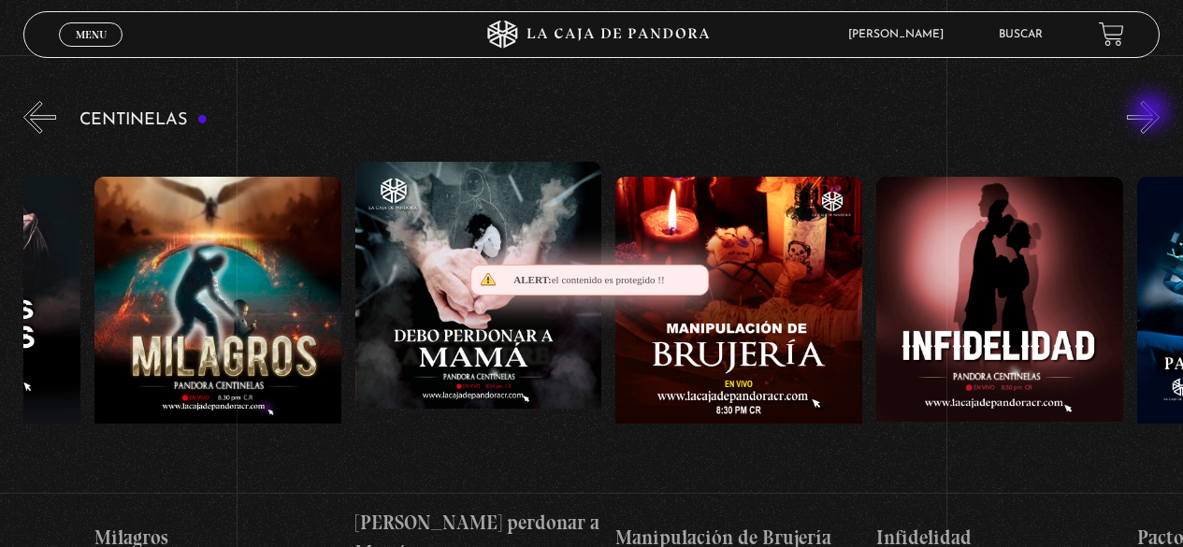
click at [1152, 113] on button "»" at bounding box center [1143, 117] width 33 height 33
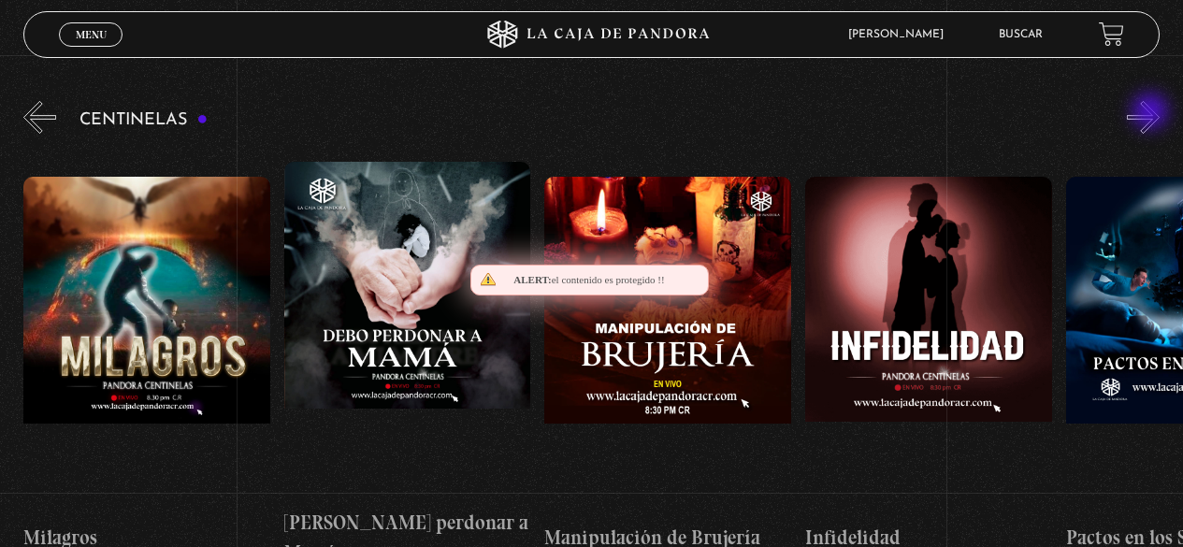
click at [1152, 113] on button "»" at bounding box center [1143, 117] width 33 height 33
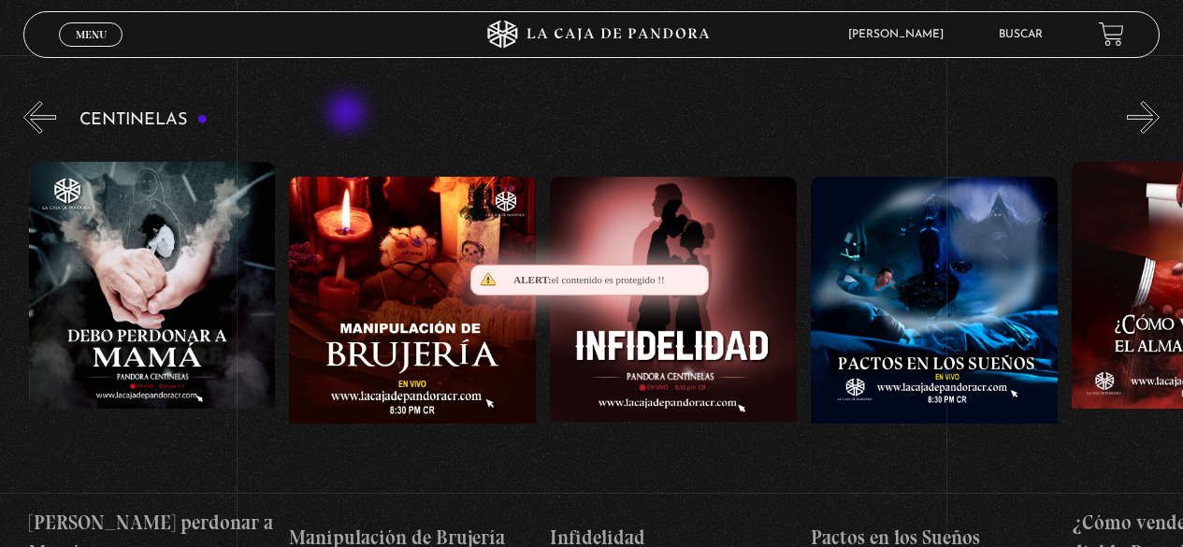
scroll to position [0, 9122]
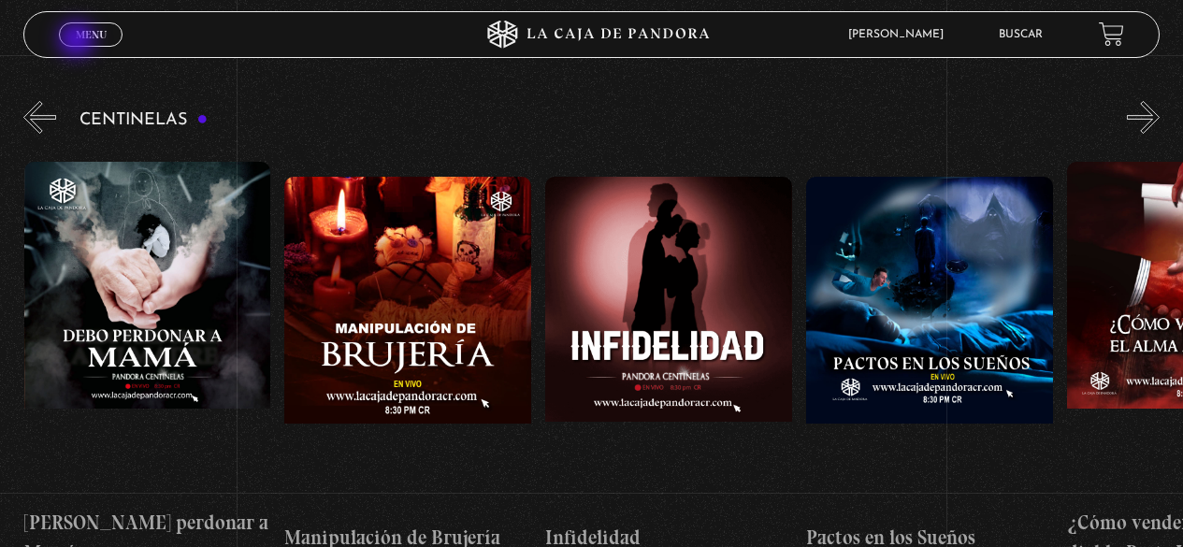
click at [79, 41] on link "Menu Cerrar" at bounding box center [91, 34] width 64 height 24
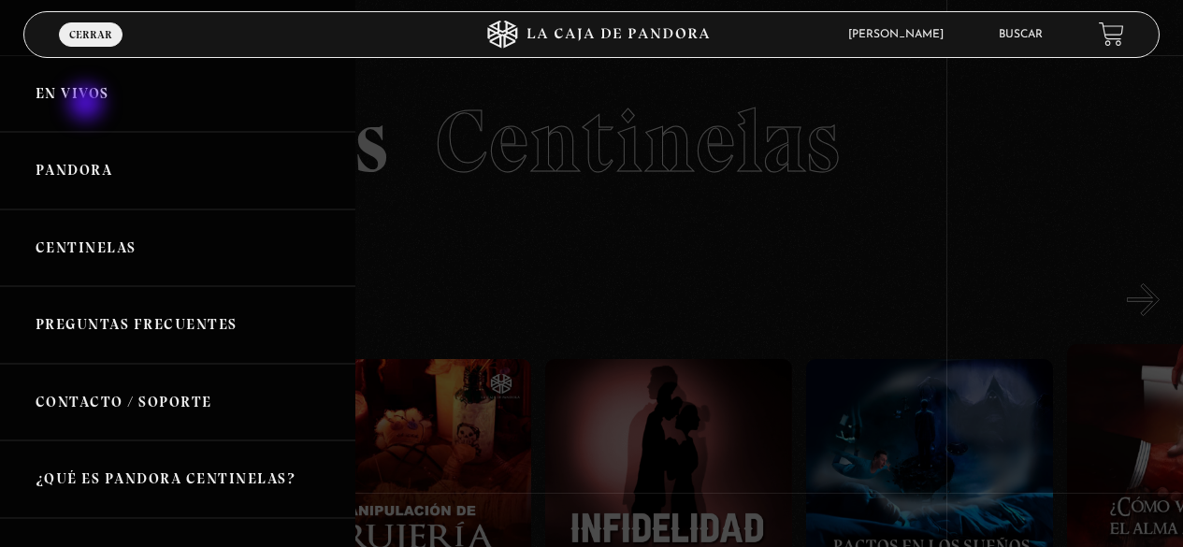
scroll to position [0, 0]
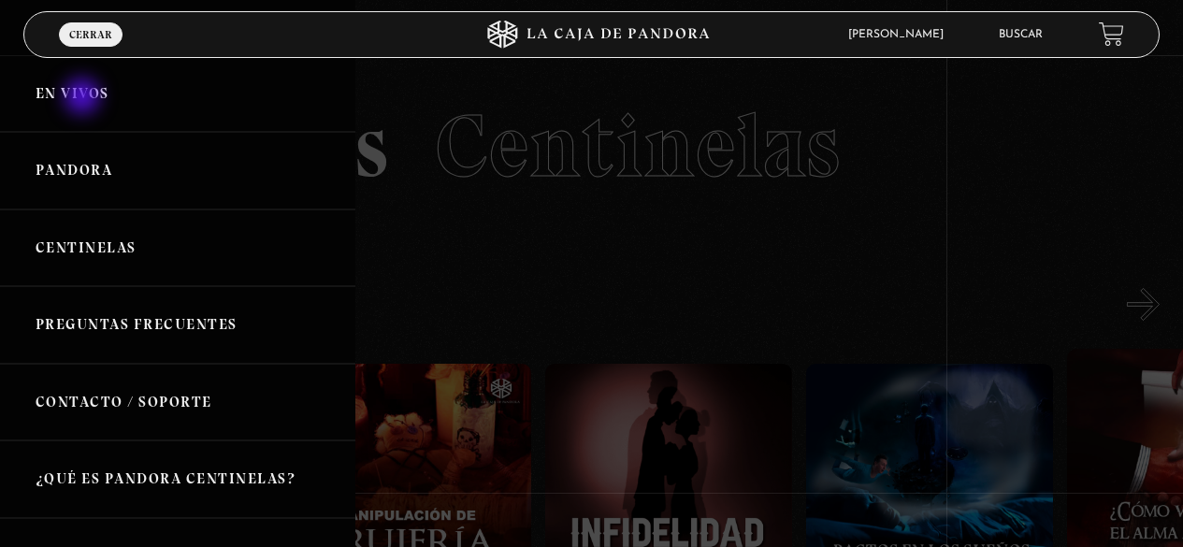
click at [84, 98] on link "En vivos" at bounding box center [177, 94] width 355 height 78
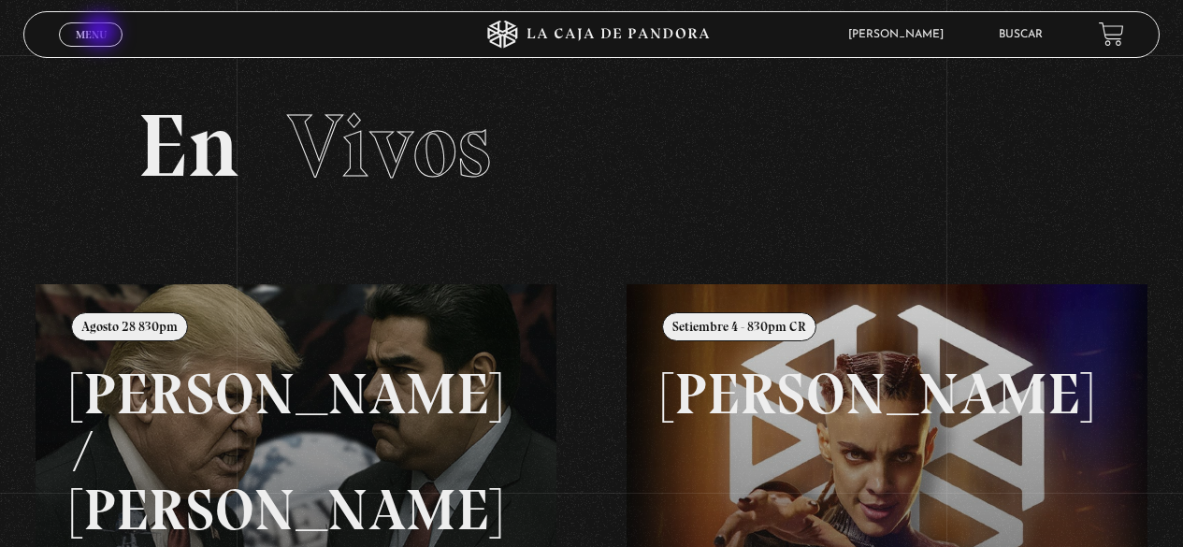
click at [101, 33] on span "Menu" at bounding box center [91, 34] width 31 height 11
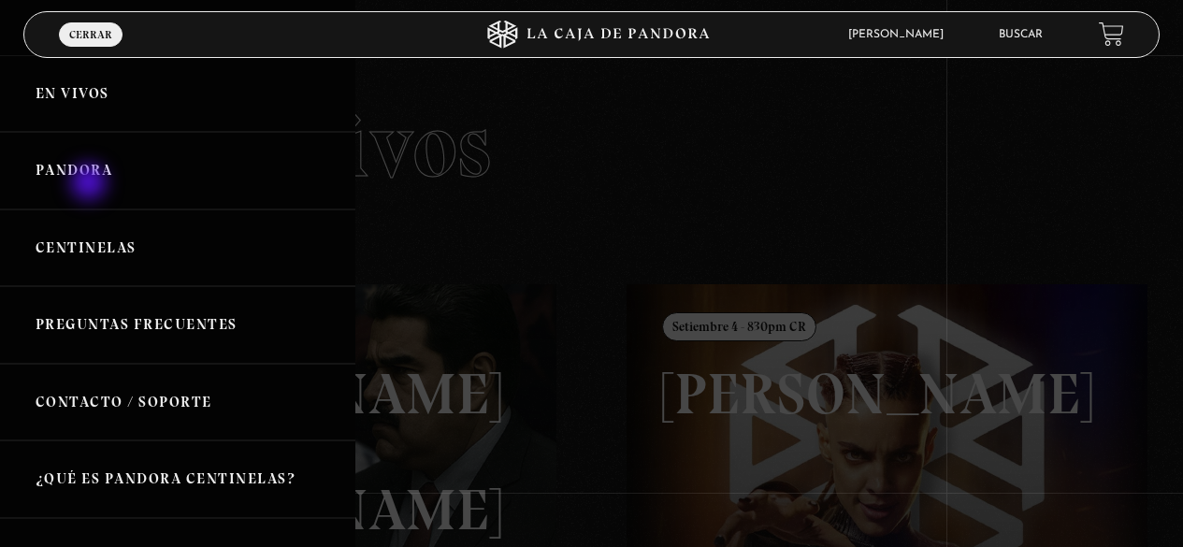
click at [90, 183] on link "Pandora" at bounding box center [177, 171] width 355 height 78
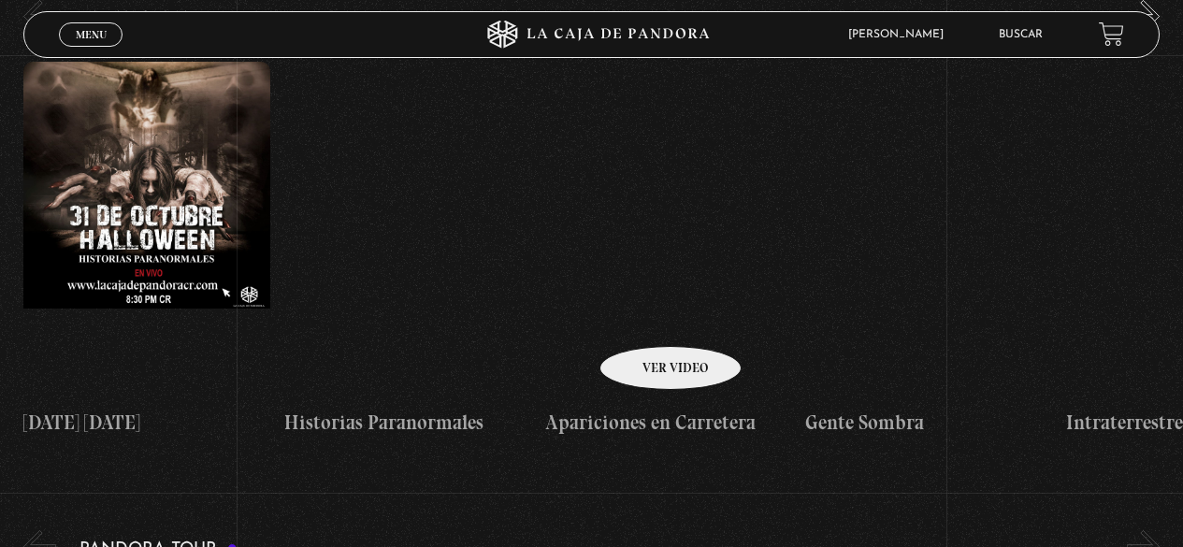
scroll to position [1871, 0]
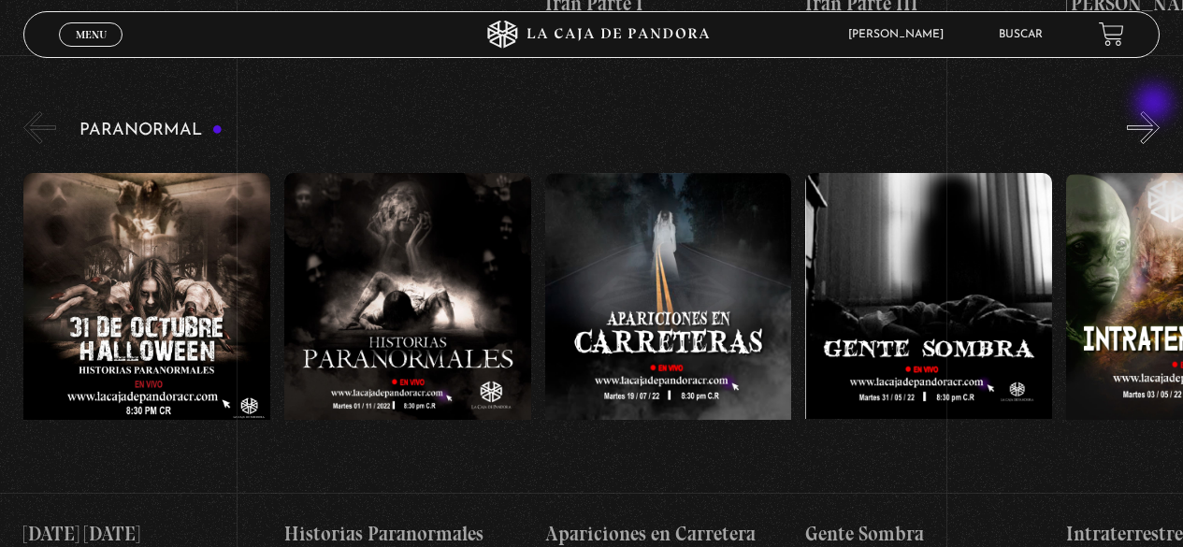
click at [1156, 111] on button "»" at bounding box center [1143, 127] width 33 height 33
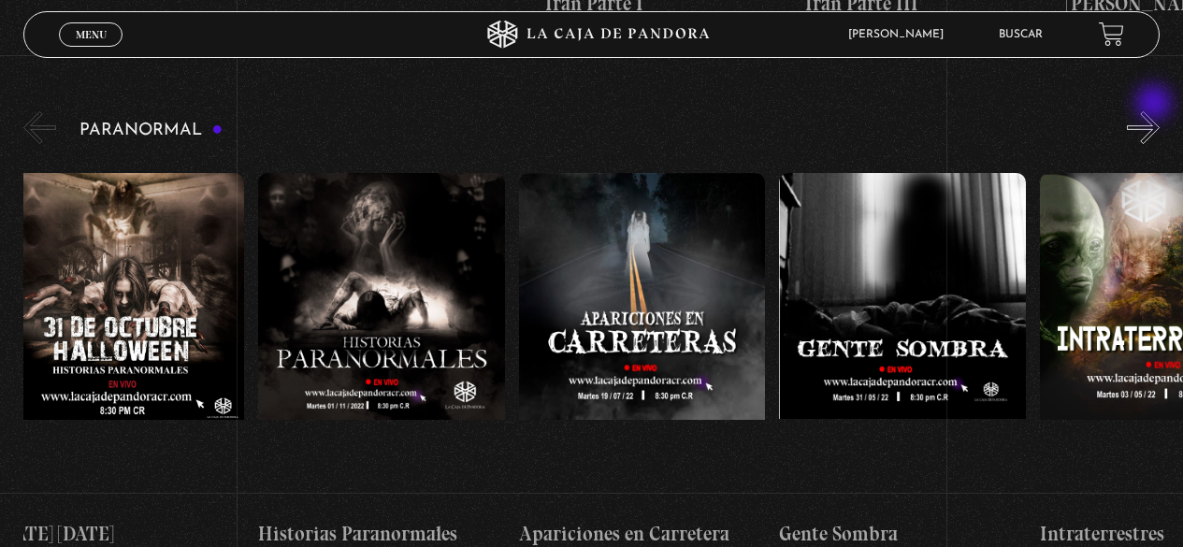
click at [1156, 111] on button "»" at bounding box center [1143, 127] width 33 height 33
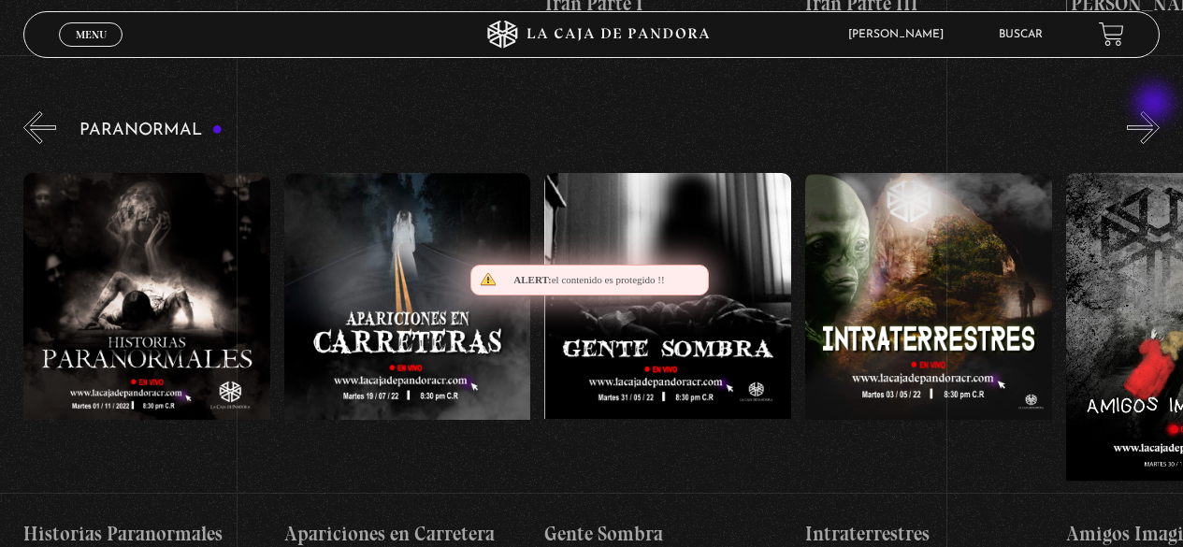
click at [1156, 111] on button "»" at bounding box center [1143, 127] width 33 height 33
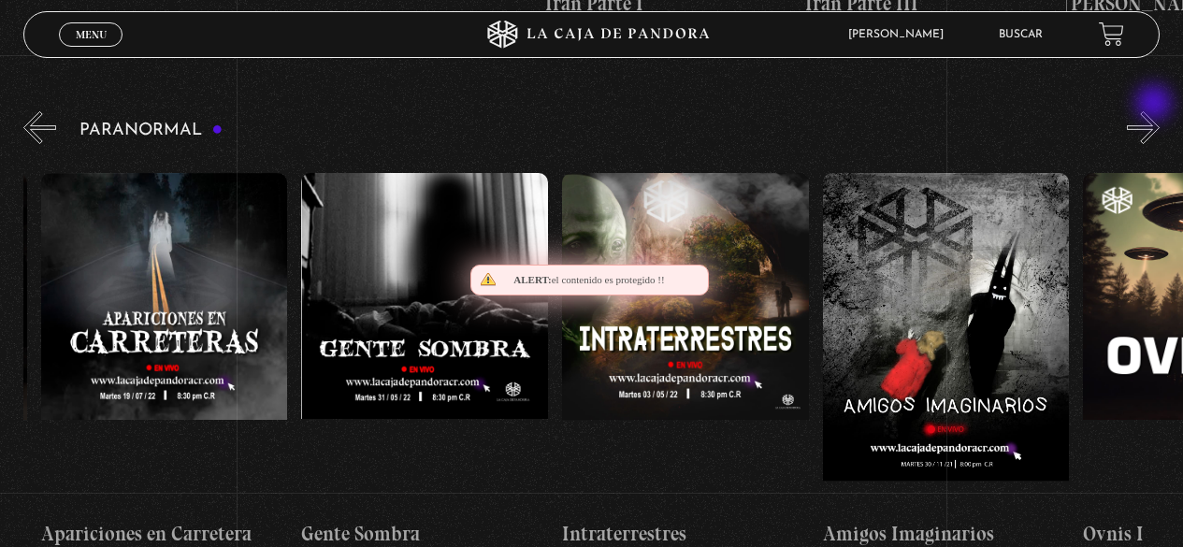
click at [1156, 111] on button "»" at bounding box center [1143, 127] width 33 height 33
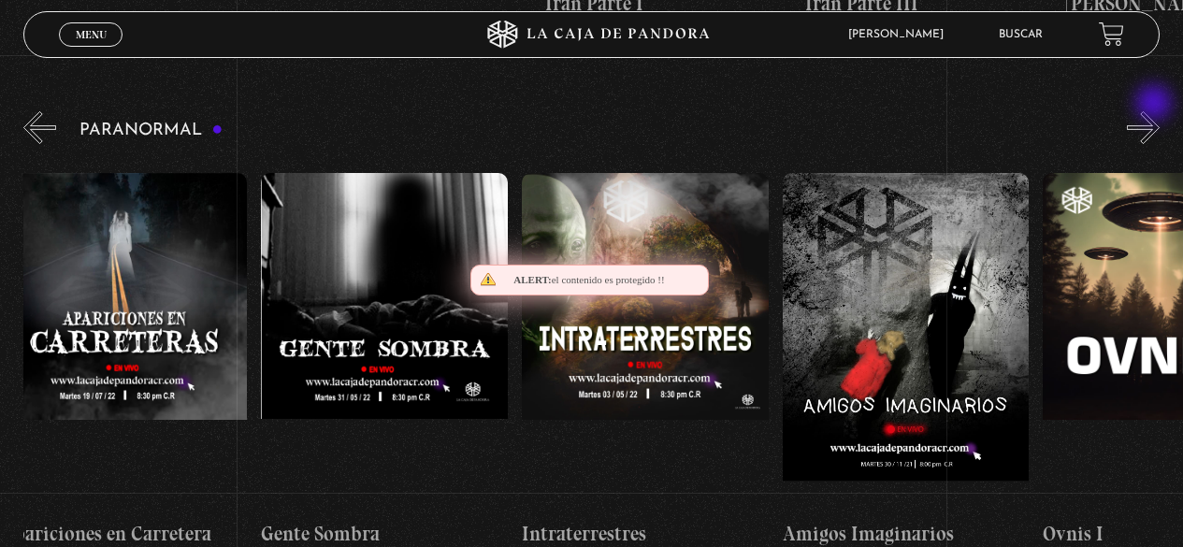
click at [1156, 111] on button "»" at bounding box center [1143, 127] width 33 height 33
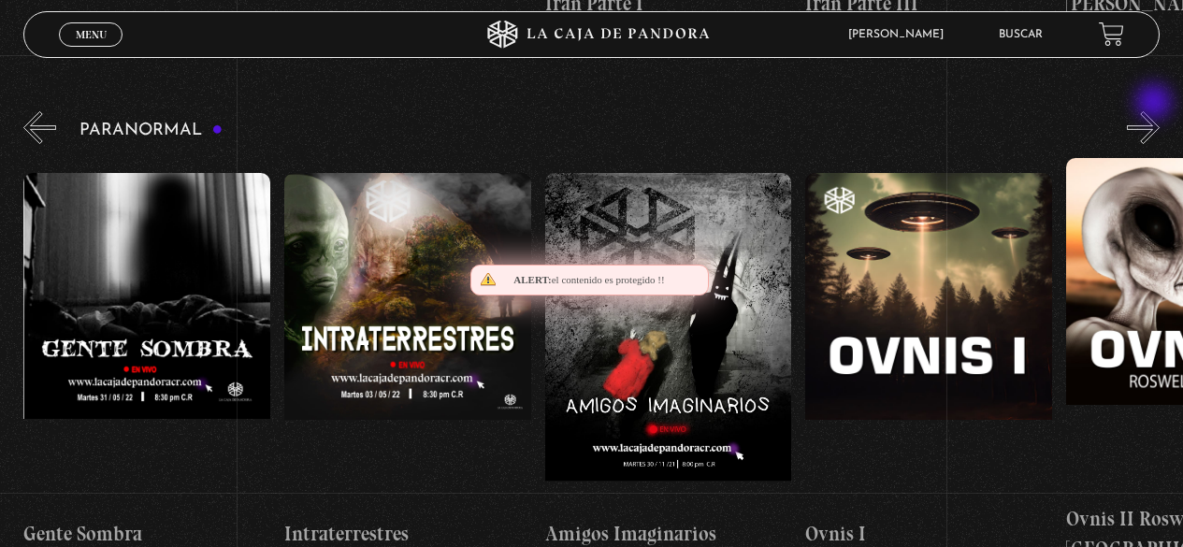
click at [1156, 111] on button "»" at bounding box center [1143, 127] width 33 height 33
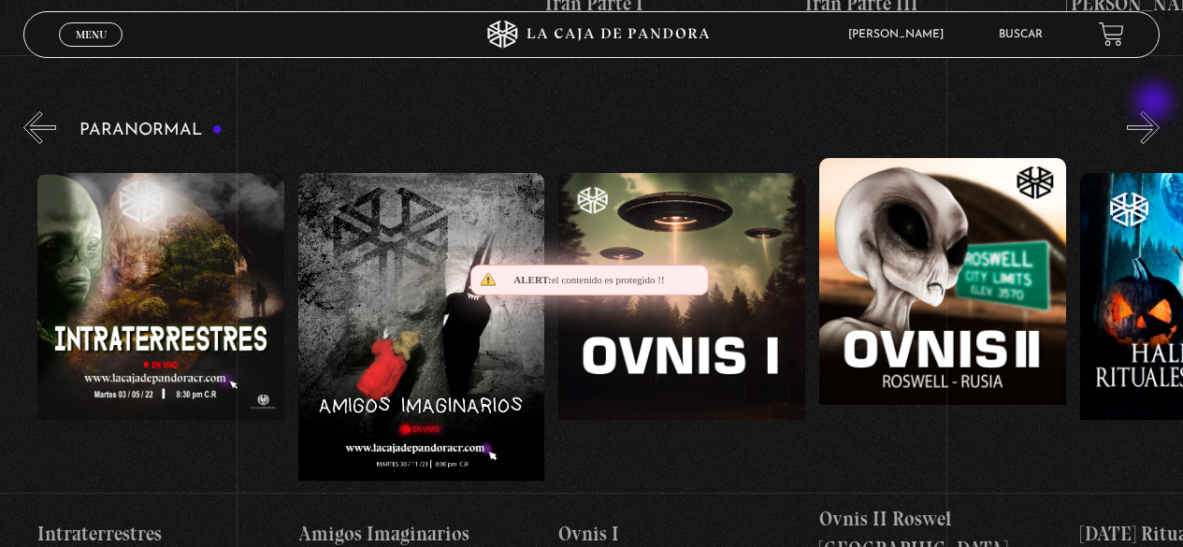
click at [1156, 111] on button "»" at bounding box center [1143, 127] width 33 height 33
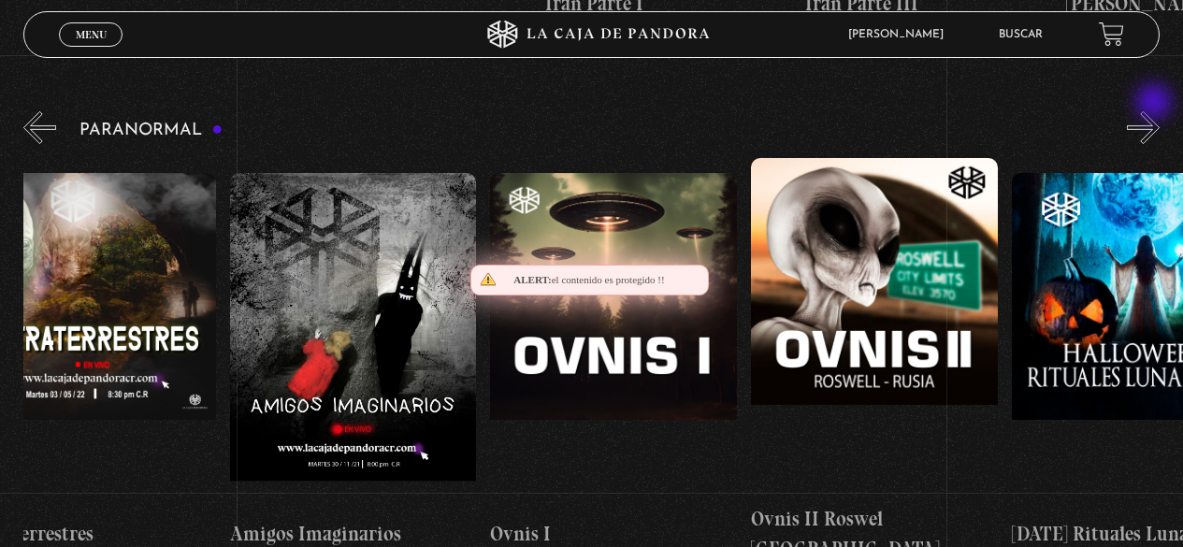
click at [1156, 111] on button "»" at bounding box center [1143, 127] width 33 height 33
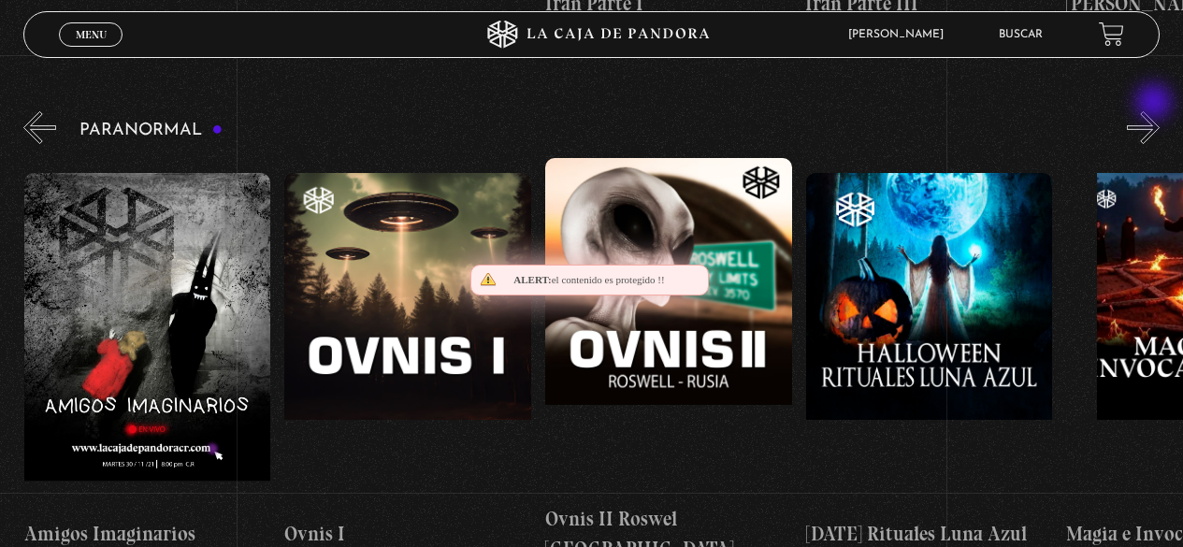
click at [1156, 111] on button "»" at bounding box center [1143, 127] width 33 height 33
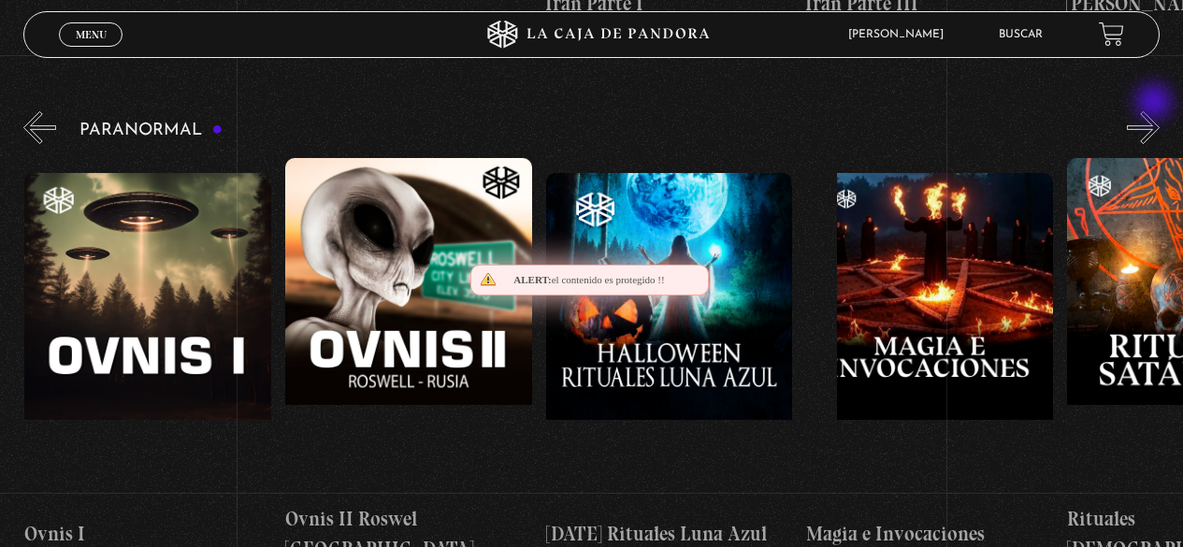
click at [1156, 111] on button "»" at bounding box center [1143, 127] width 33 height 33
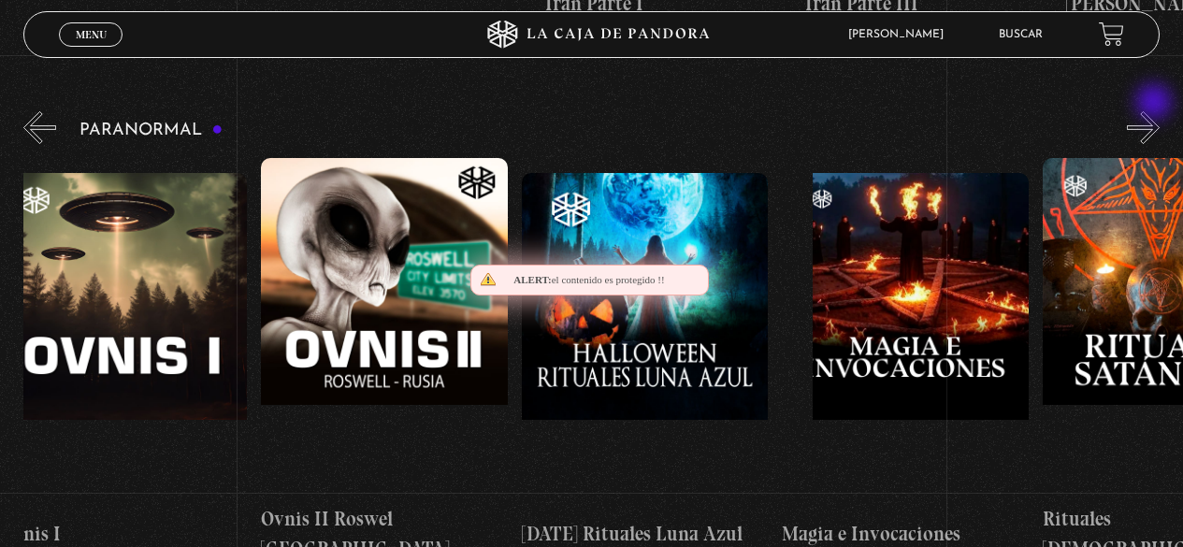
scroll to position [0, 1694]
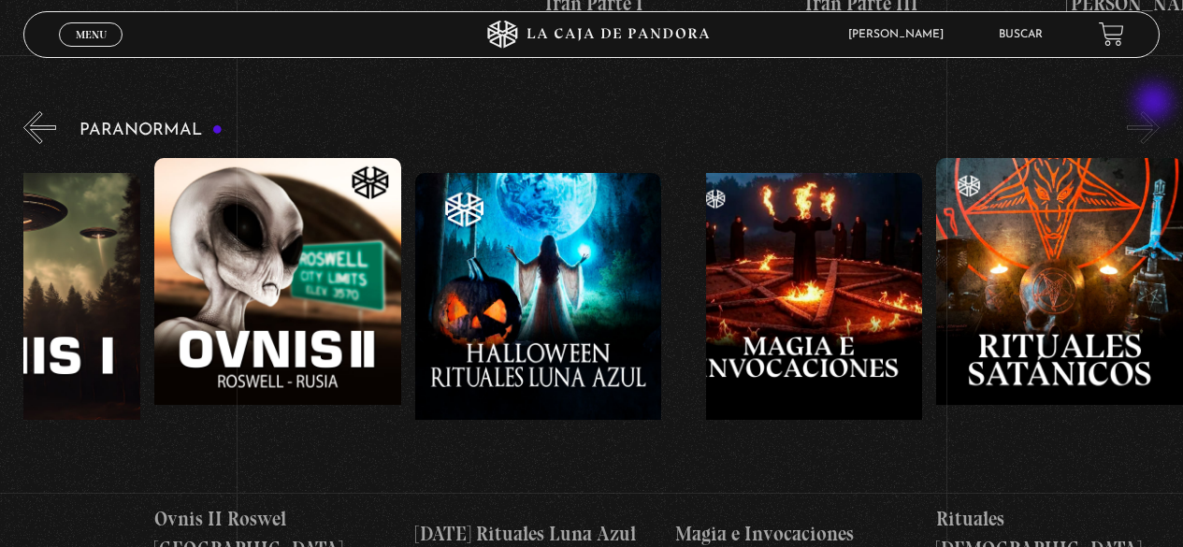
click at [1156, 111] on button "»" at bounding box center [1143, 127] width 33 height 33
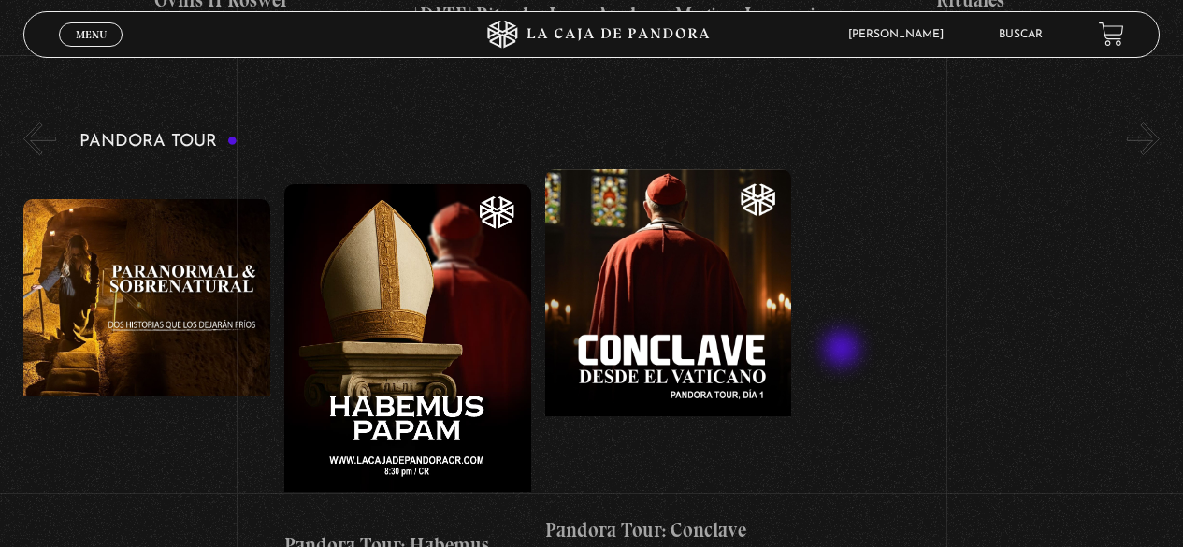
scroll to position [2338, 0]
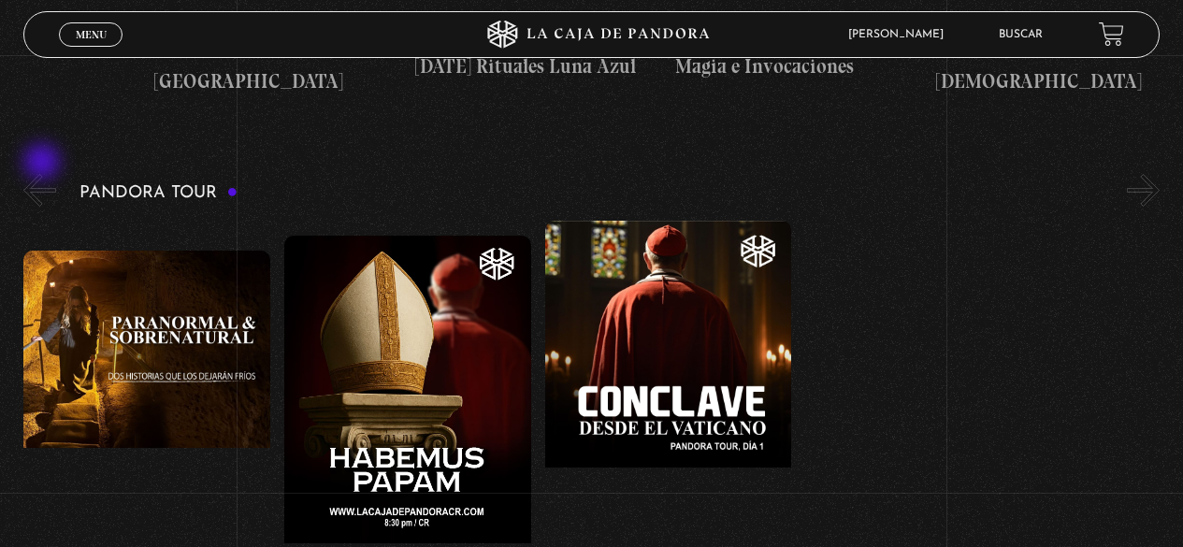
click at [44, 174] on button "«" at bounding box center [39, 190] width 33 height 33
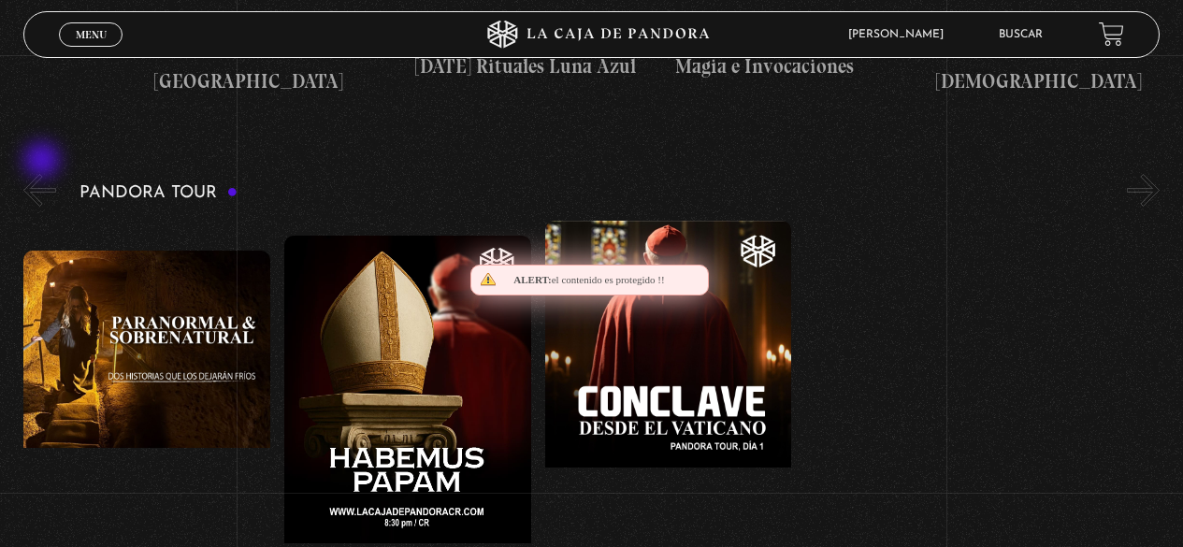
click at [44, 174] on button "«" at bounding box center [39, 190] width 33 height 33
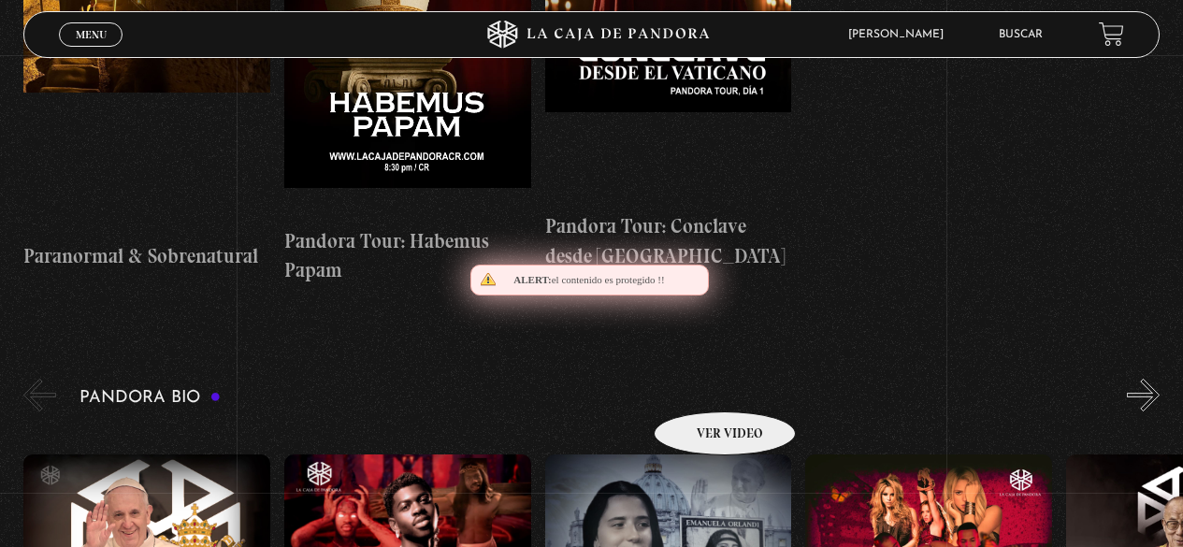
scroll to position [2806, 0]
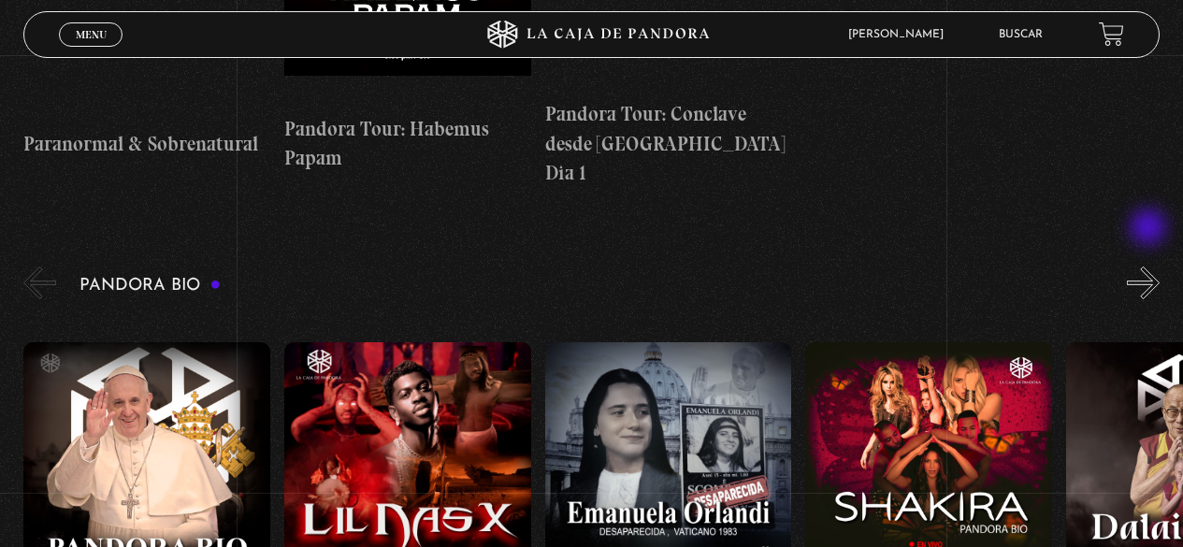
click at [1150, 267] on button "»" at bounding box center [1143, 283] width 33 height 33
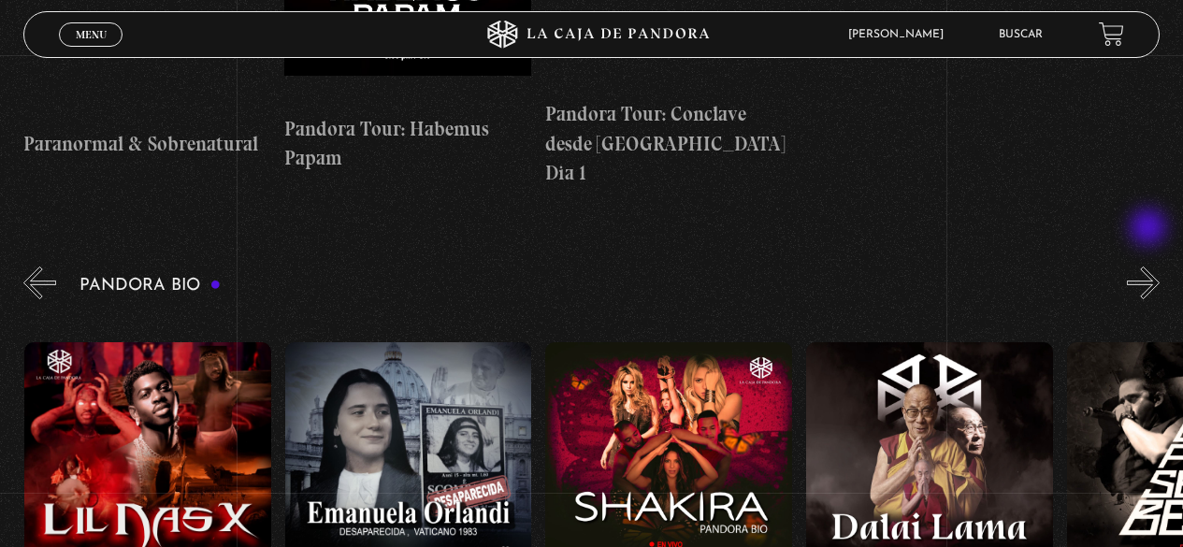
click at [1150, 267] on button "»" at bounding box center [1143, 283] width 33 height 33
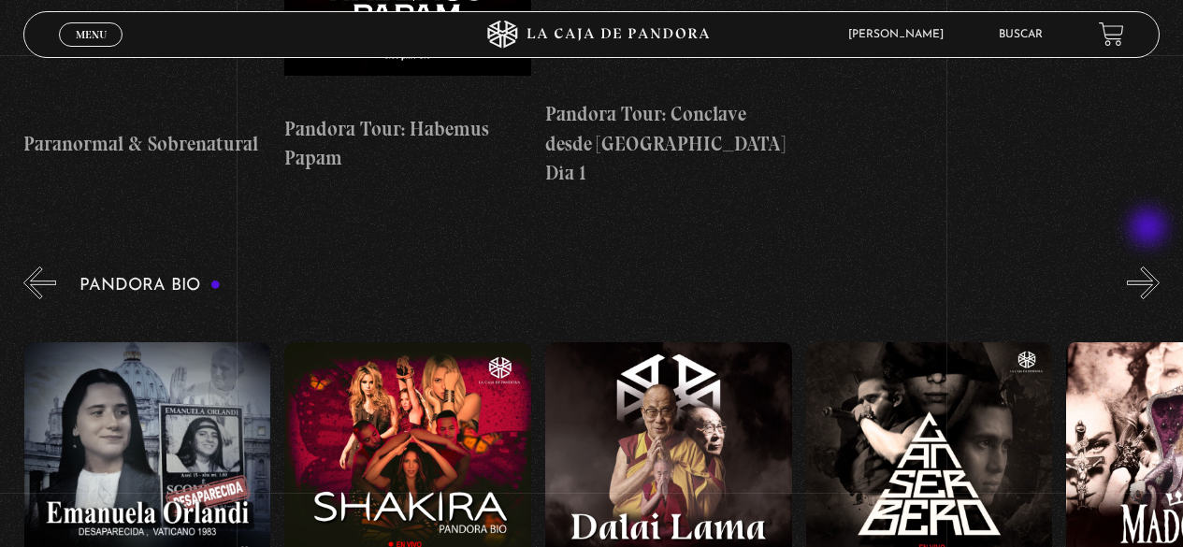
click at [1150, 267] on button "»" at bounding box center [1143, 283] width 33 height 33
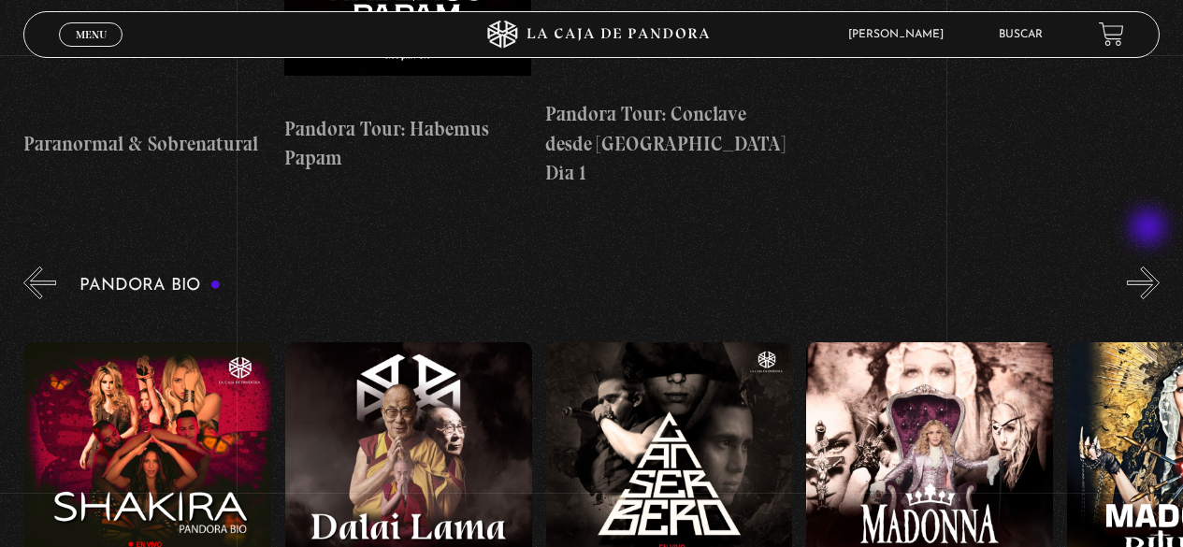
scroll to position [0, 782]
click at [1151, 267] on button "»" at bounding box center [1143, 283] width 33 height 33
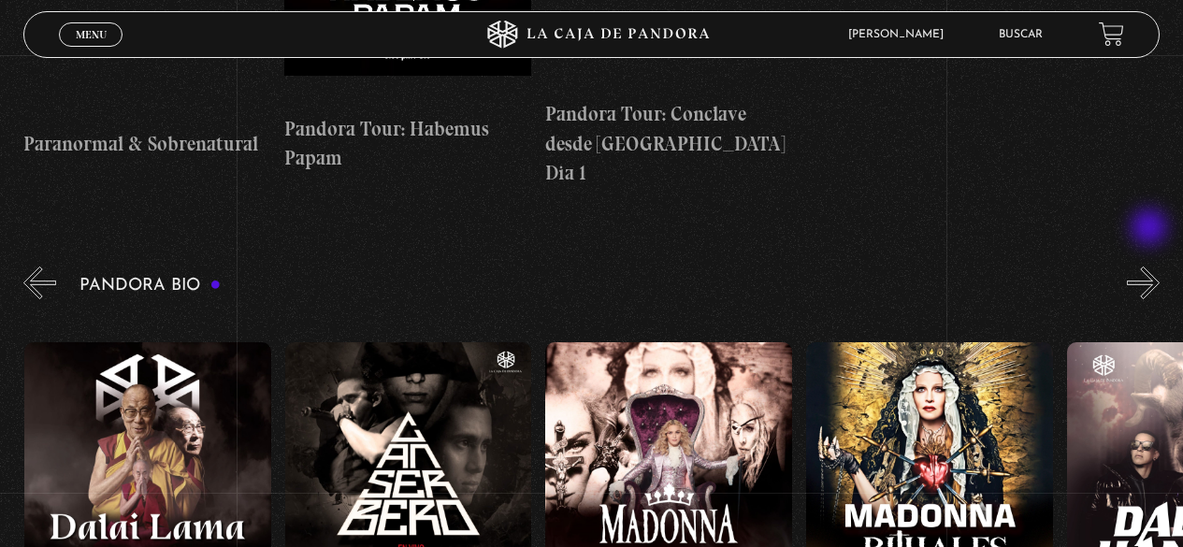
click at [1151, 267] on button "»" at bounding box center [1143, 283] width 33 height 33
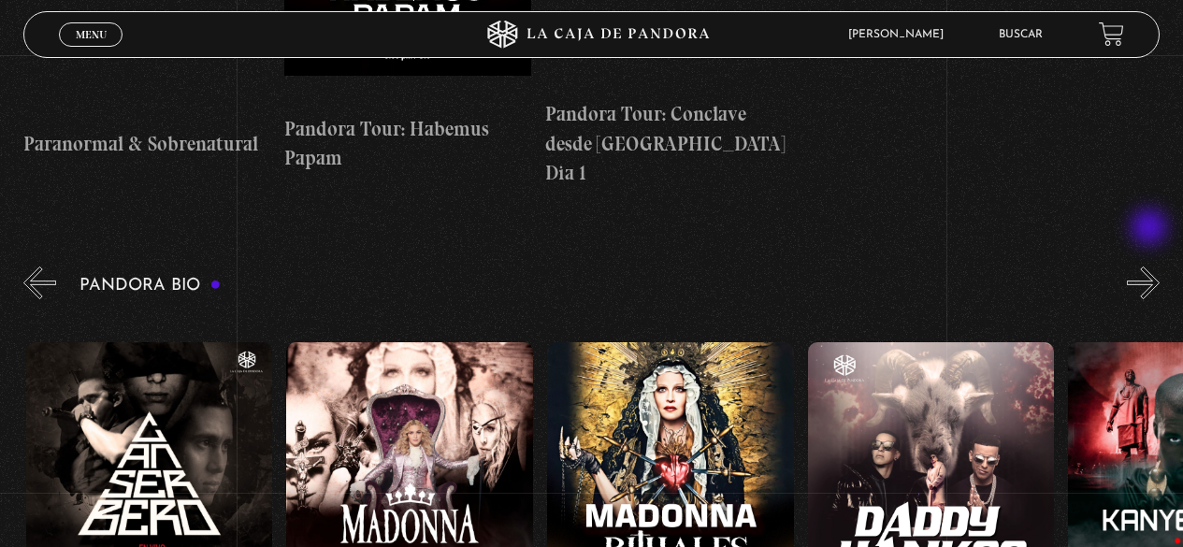
click at [1151, 267] on button "»" at bounding box center [1143, 283] width 33 height 33
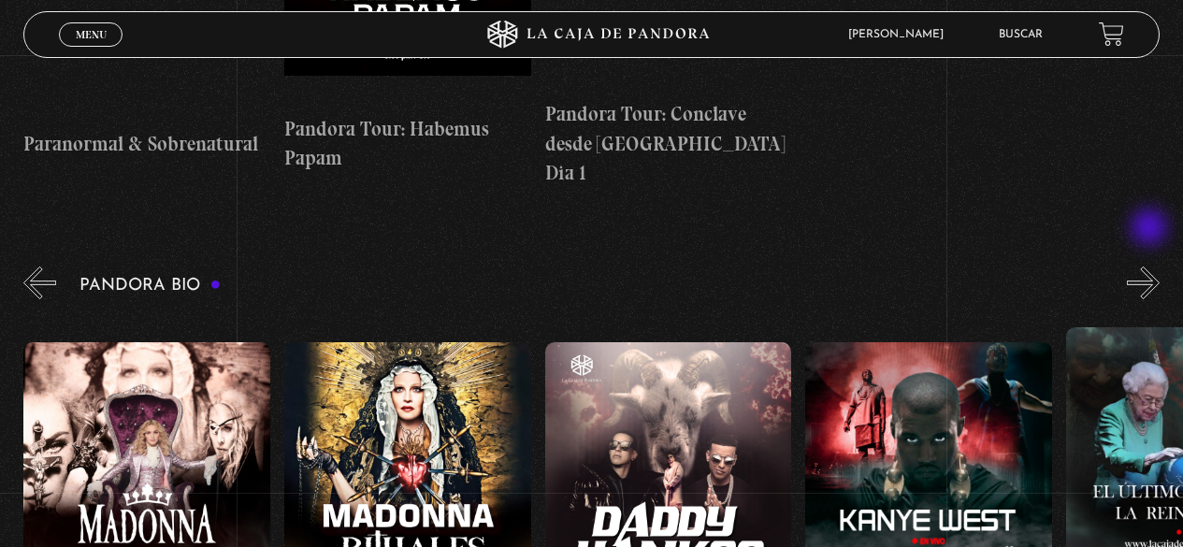
click at [1151, 267] on button "»" at bounding box center [1143, 283] width 33 height 33
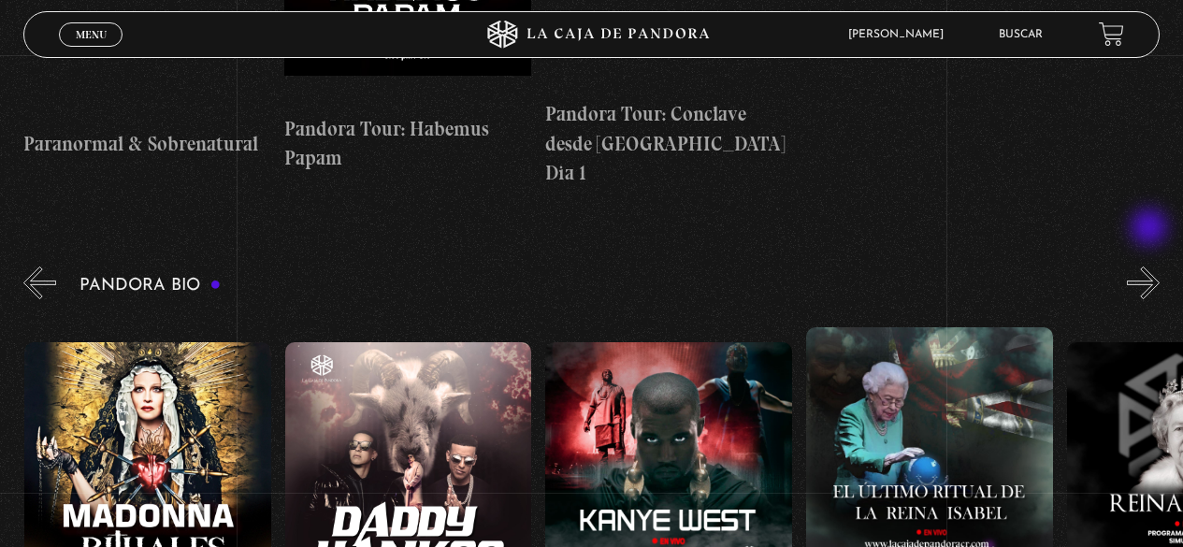
click at [1151, 267] on button "»" at bounding box center [1143, 283] width 33 height 33
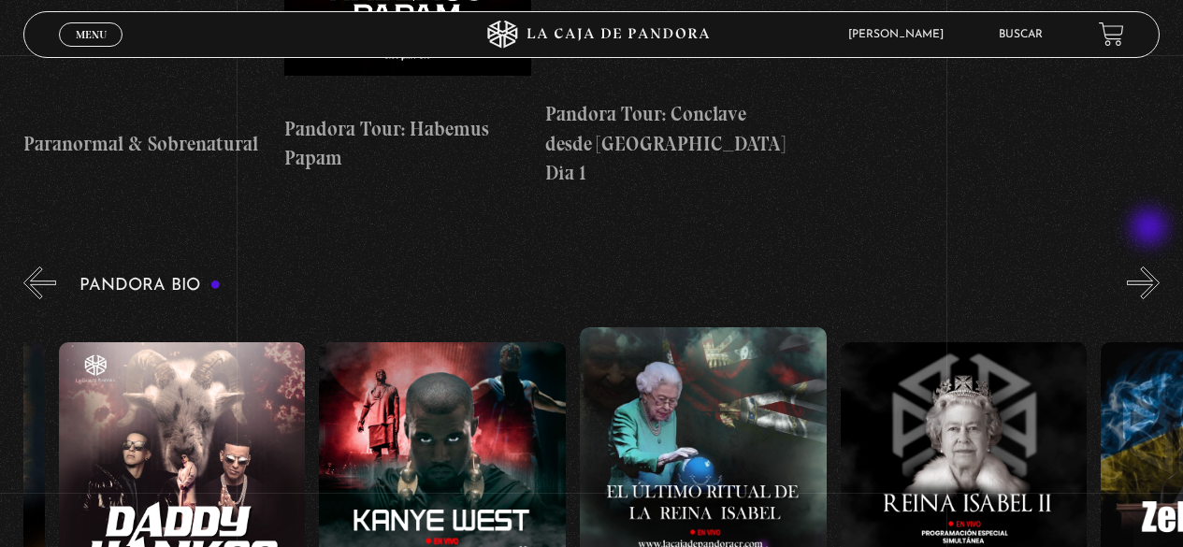
scroll to position [0, 2085]
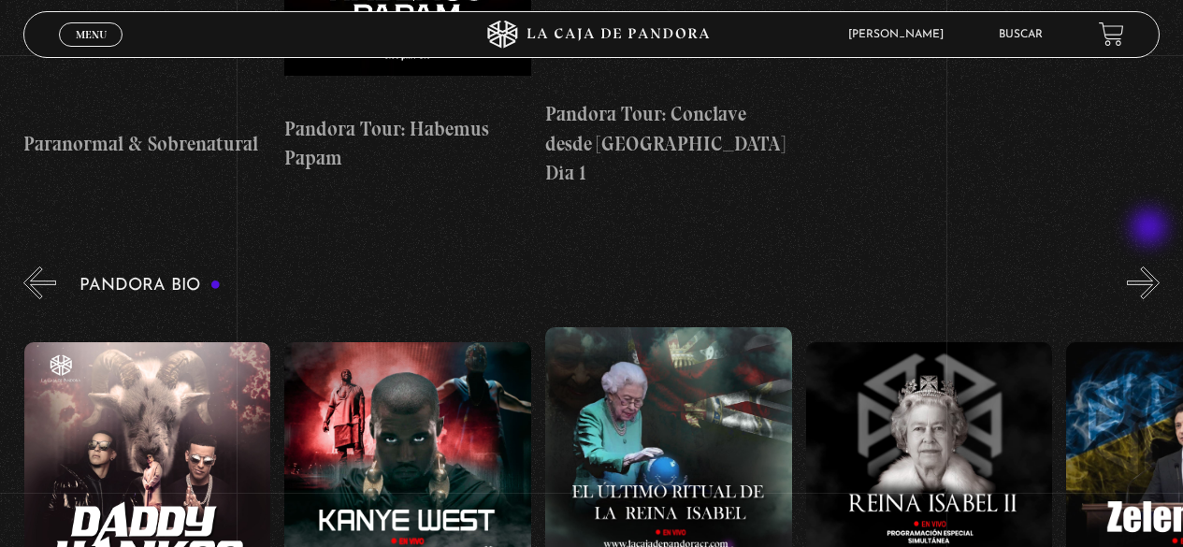
click at [1151, 267] on button "»" at bounding box center [1143, 283] width 33 height 33
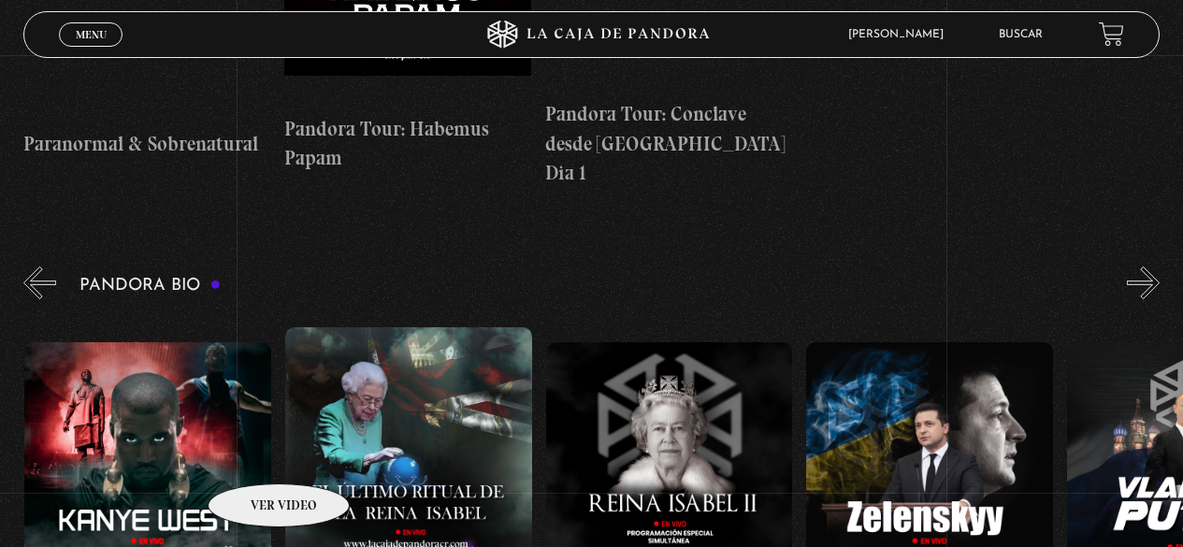
scroll to position [0, 2346]
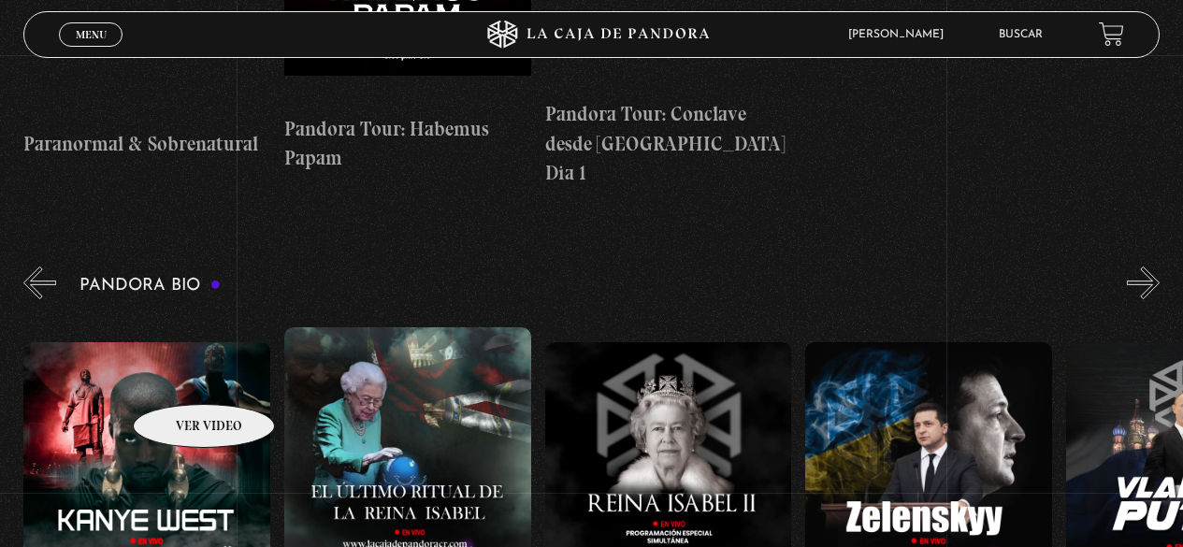
click at [178, 374] on figure at bounding box center [146, 510] width 247 height 337
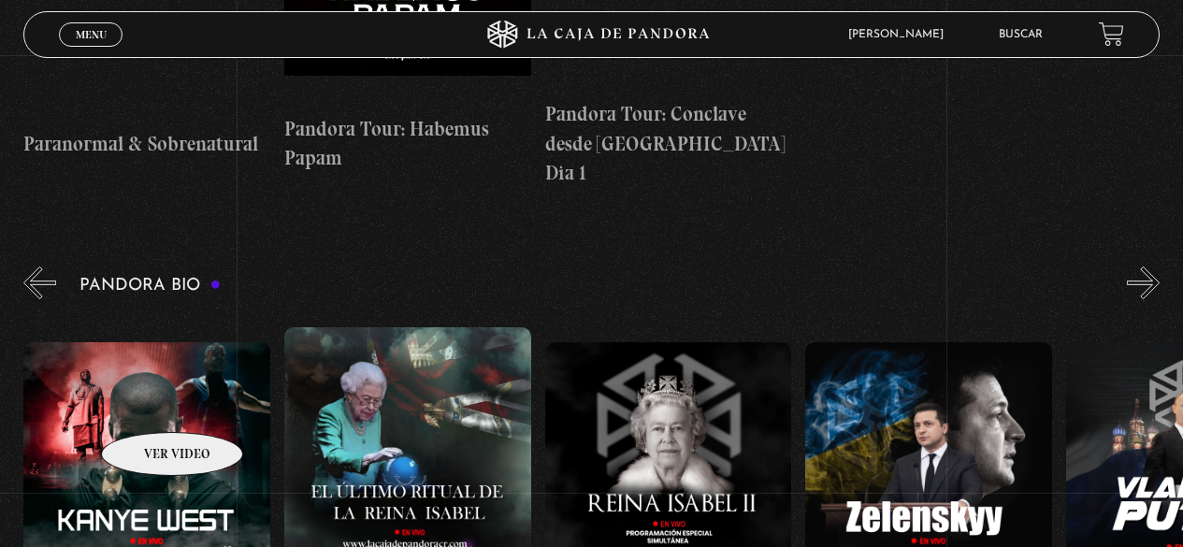
click at [136, 399] on figure at bounding box center [146, 510] width 247 height 337
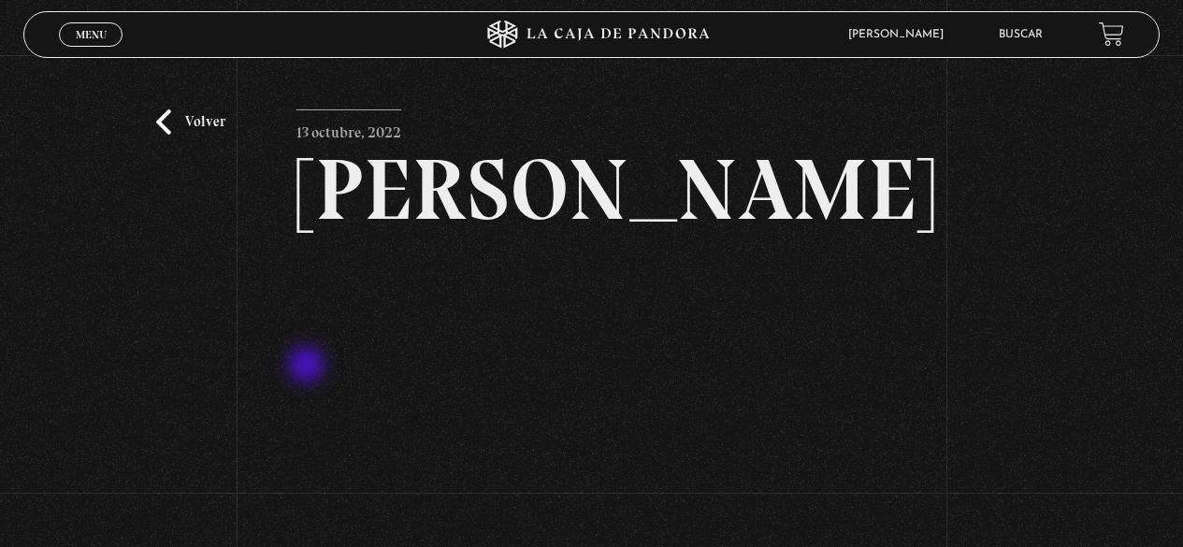
scroll to position [94, 0]
